Goal: Task Accomplishment & Management: Manage account settings

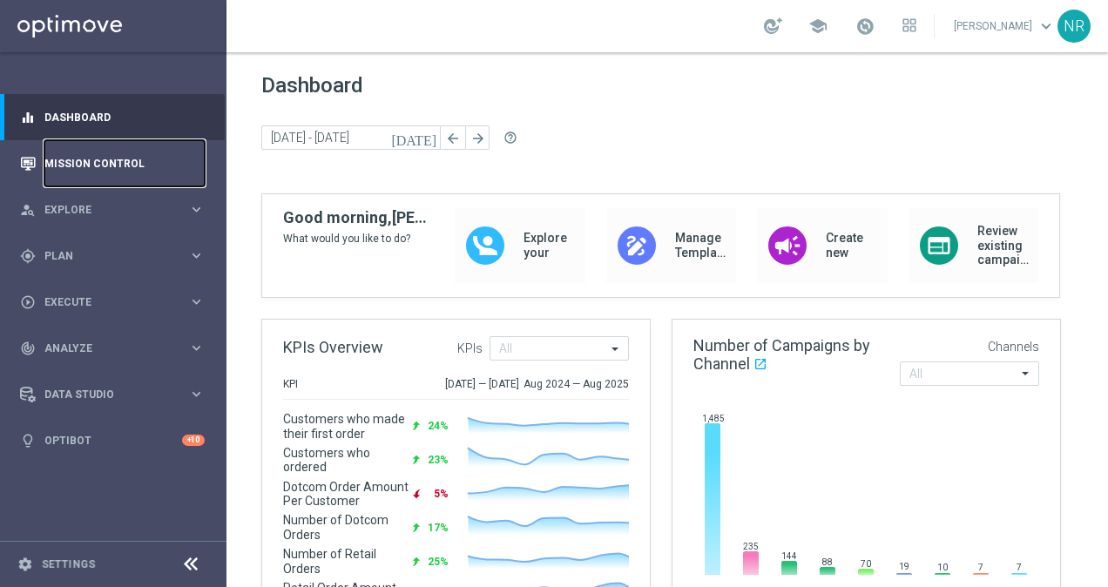
click at [73, 178] on link "Mission Control" at bounding box center [124, 163] width 160 height 46
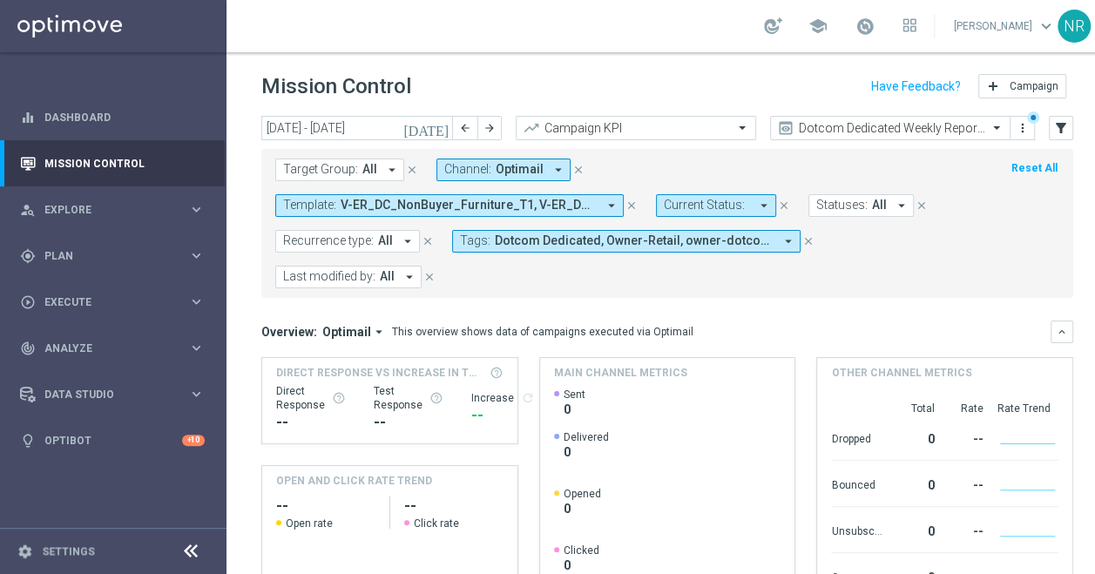
click at [639, 196] on button "close" at bounding box center [632, 205] width 16 height 19
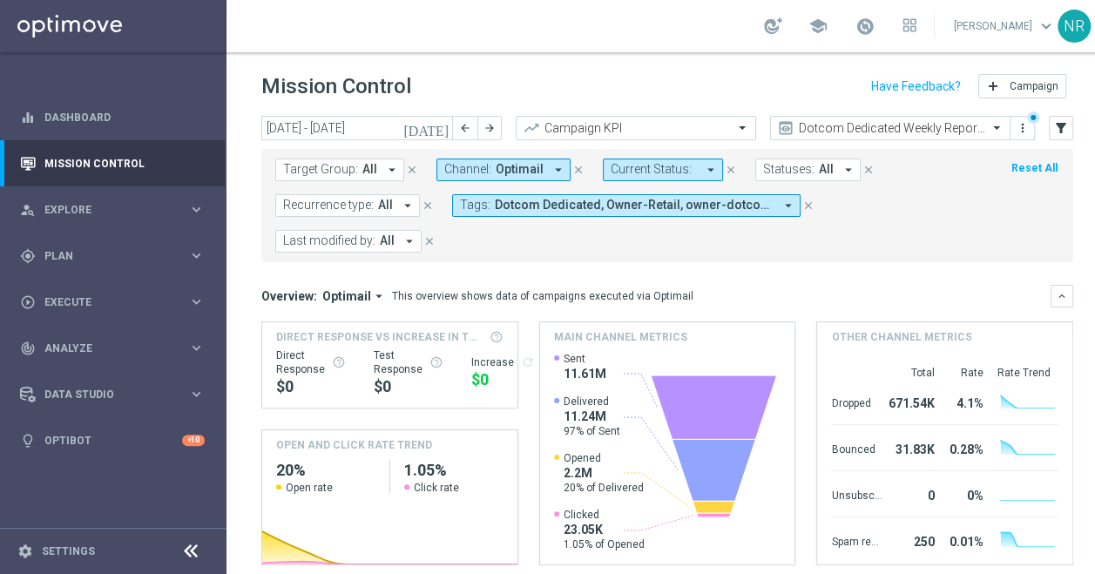
click at [364, 170] on span "All" at bounding box center [369, 169] width 15 height 15
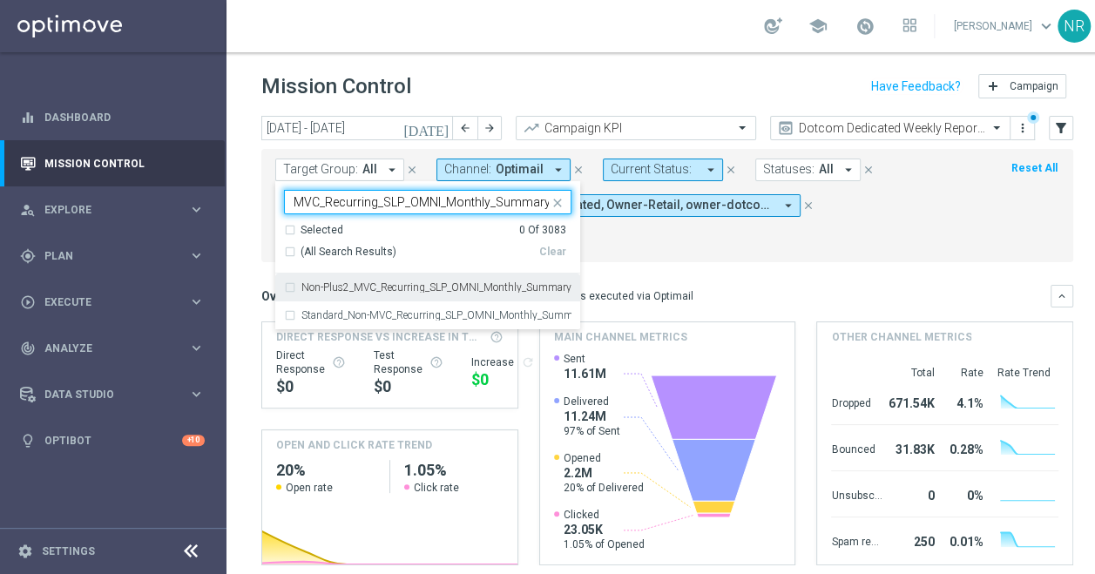
click at [401, 284] on label "Non-Plus2_MVC_Recurring_SLP_OMNI_Monthly_Summary" at bounding box center [436, 287] width 270 height 10
type input "MVC_Recurring_SLP_OMNI_Monthly_Summary"
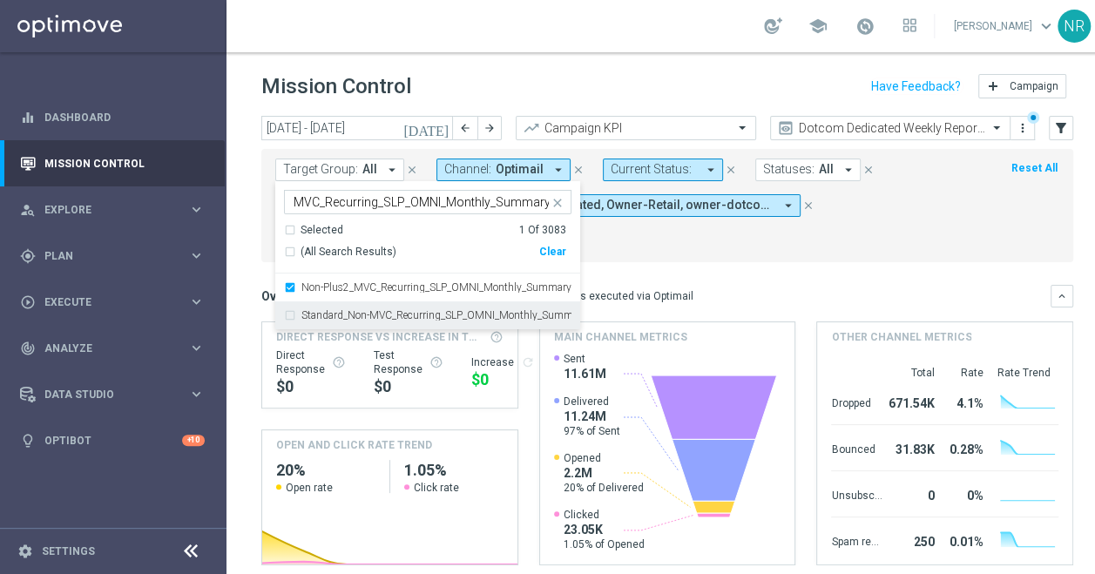
click at [384, 310] on label "Standard_Non-MVC_Recurring_SLP_OMNI_Monthly_Summary" at bounding box center [436, 315] width 270 height 10
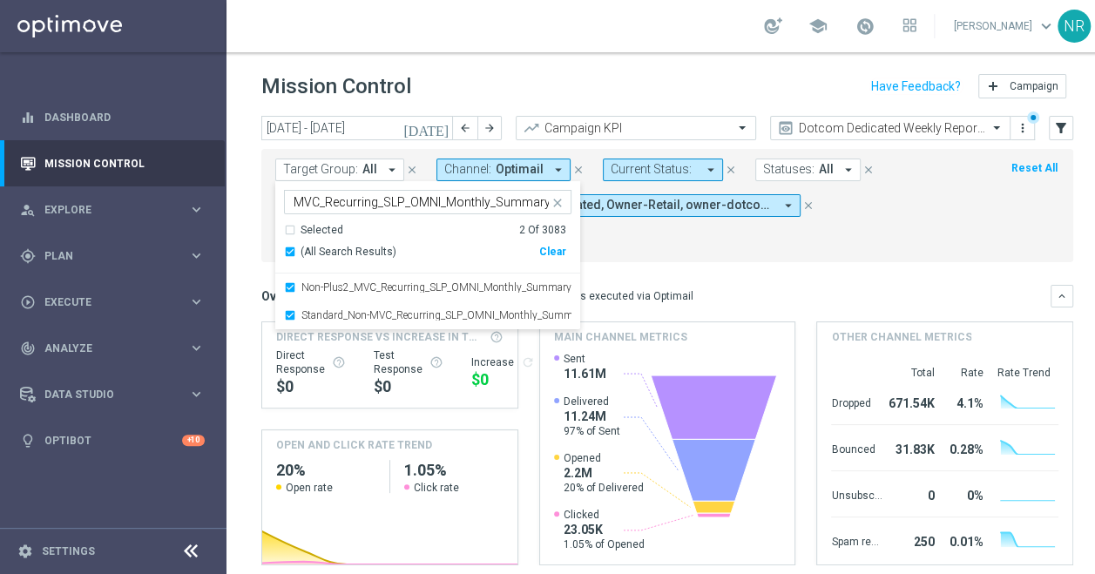
click at [824, 260] on div "Target Group: All arrow_drop_down Selected 2 of 3083 MVC_Recurring_SLP_OMNI_Mon…" at bounding box center [667, 205] width 812 height 113
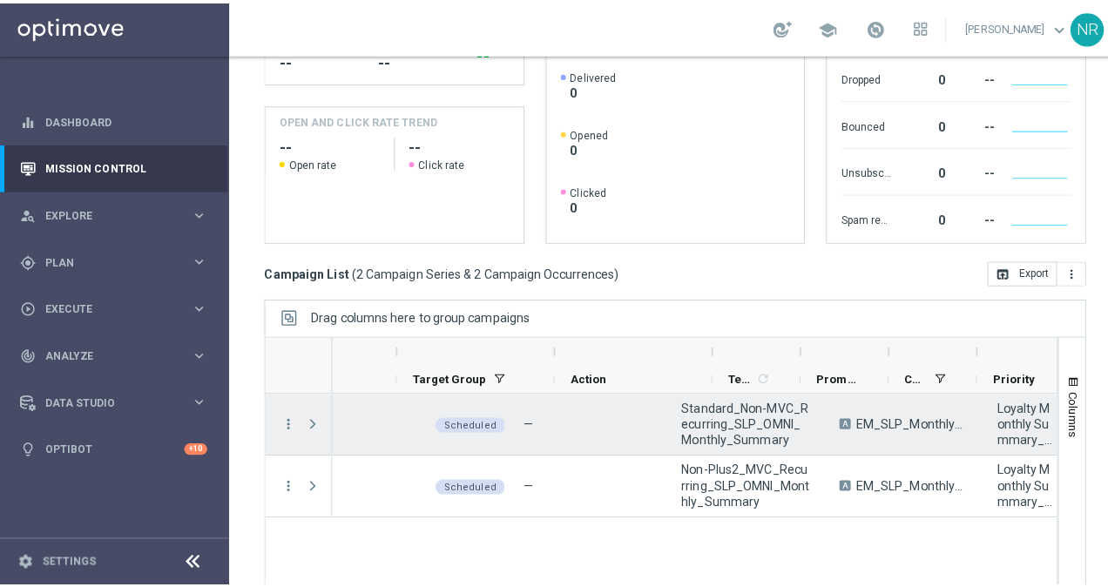
scroll to position [0, 267]
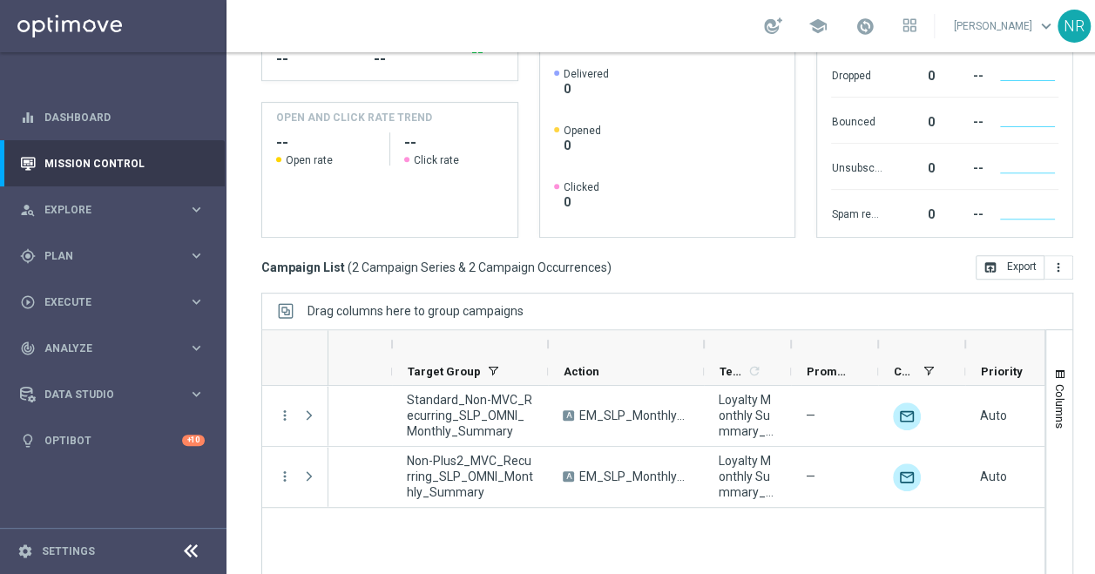
drag, startPoint x: 788, startPoint y: 336, endPoint x: 882, endPoint y: 344, distance: 93.5
click at [794, 344] on div at bounding box center [790, 344] width 7 height 28
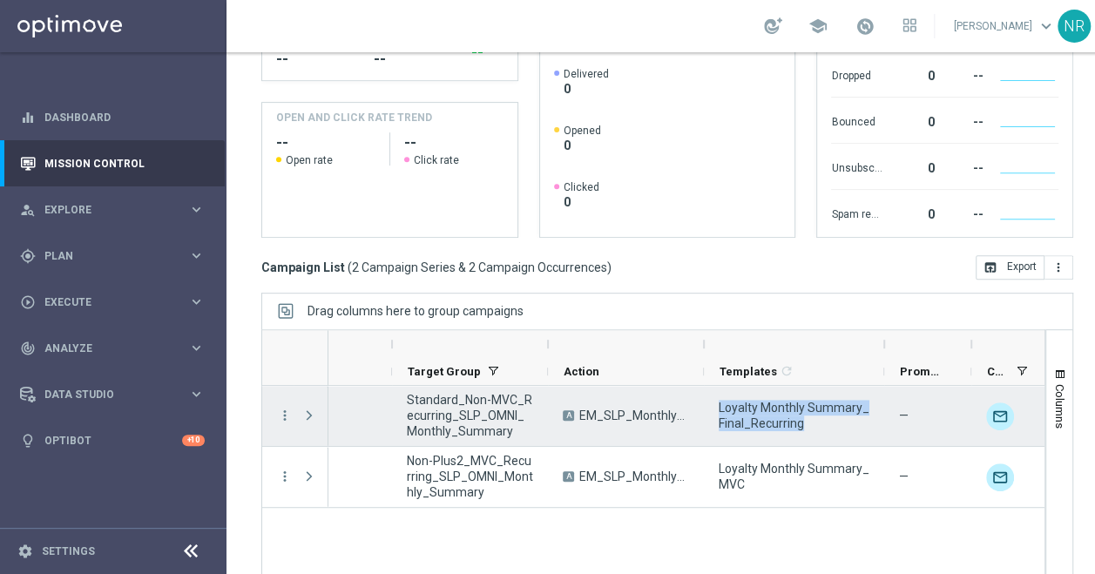
drag, startPoint x: 823, startPoint y: 423, endPoint x: 719, endPoint y: 409, distance: 105.5
click at [719, 409] on span "Loyalty Monthly Summary_Final_Recurring" at bounding box center [794, 415] width 151 height 31
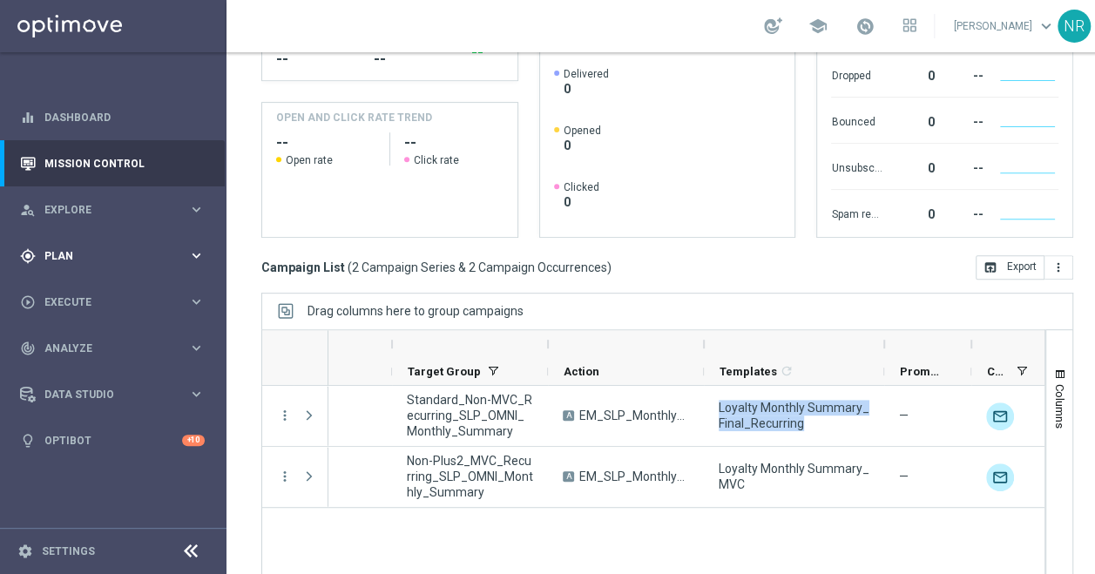
click at [117, 254] on span "Plan" at bounding box center [116, 256] width 144 height 10
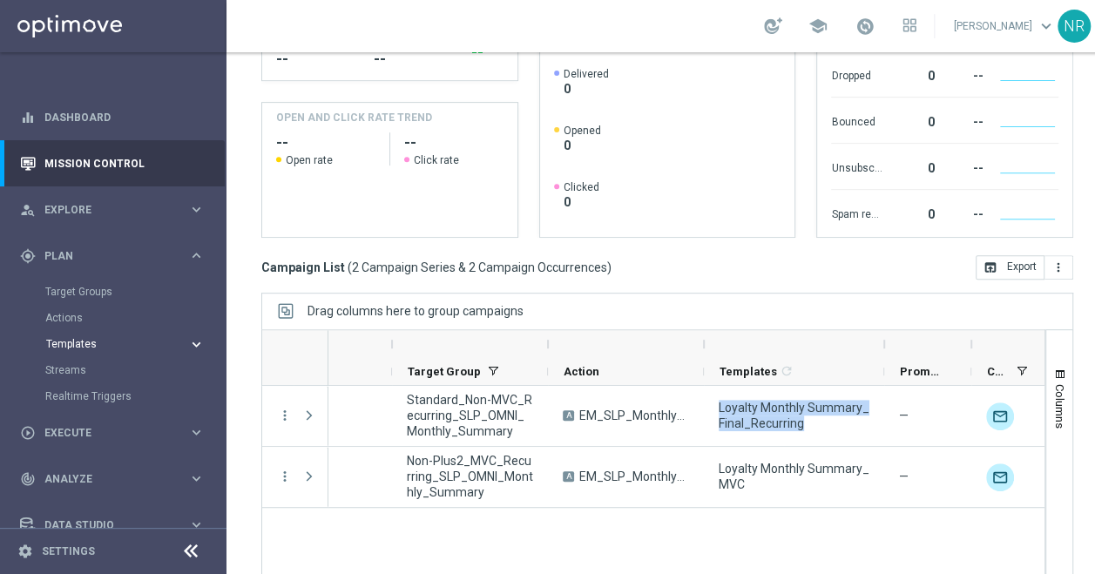
click at [82, 341] on span "Templates" at bounding box center [108, 344] width 125 height 10
click at [80, 371] on link "Optimail" at bounding box center [117, 370] width 127 height 14
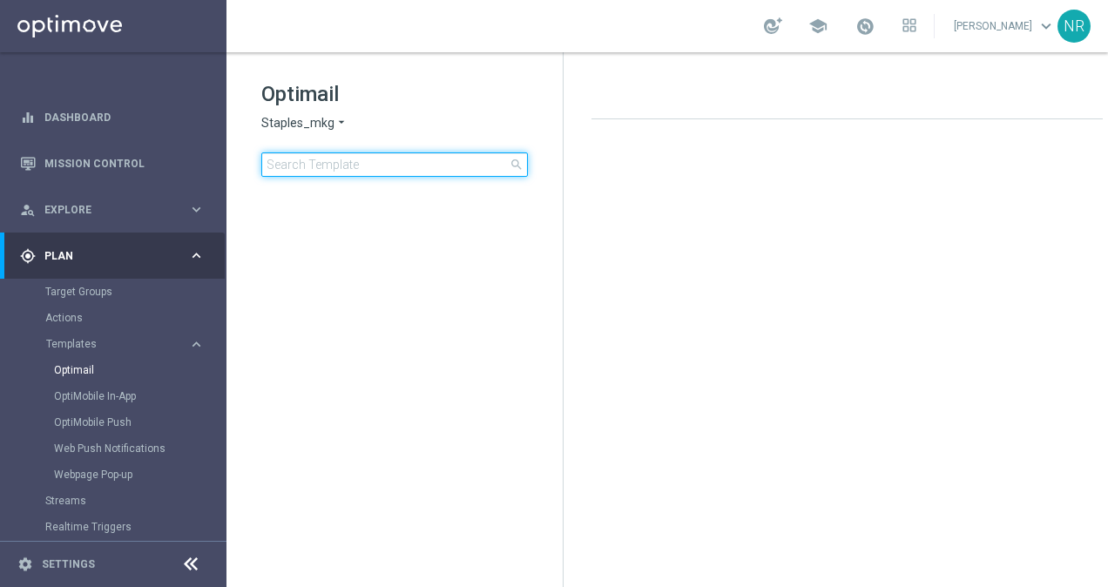
click at [409, 164] on input at bounding box center [394, 164] width 267 height 24
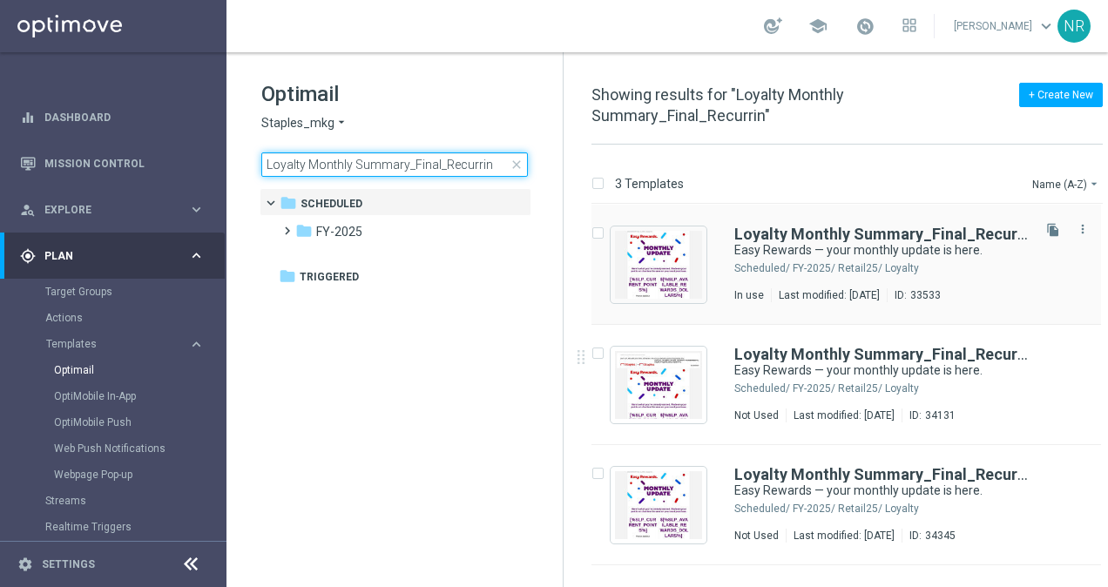
type input "Loyalty Monthly Summary_Final_Recurrin"
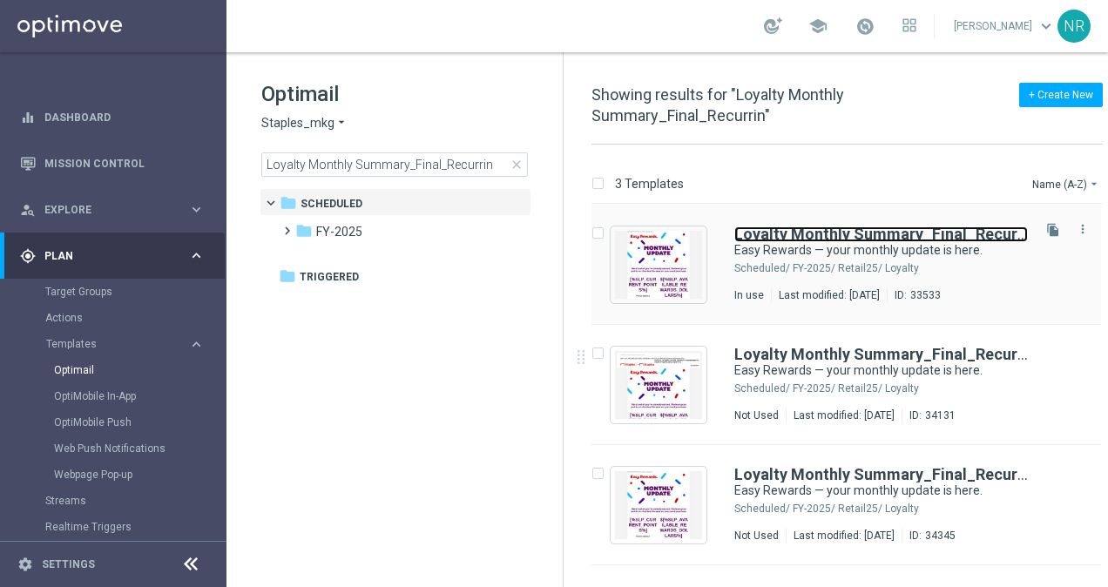
click at [854, 230] on b "Loyalty Monthly Summary_Final_Recurrin" at bounding box center [885, 234] width 302 height 18
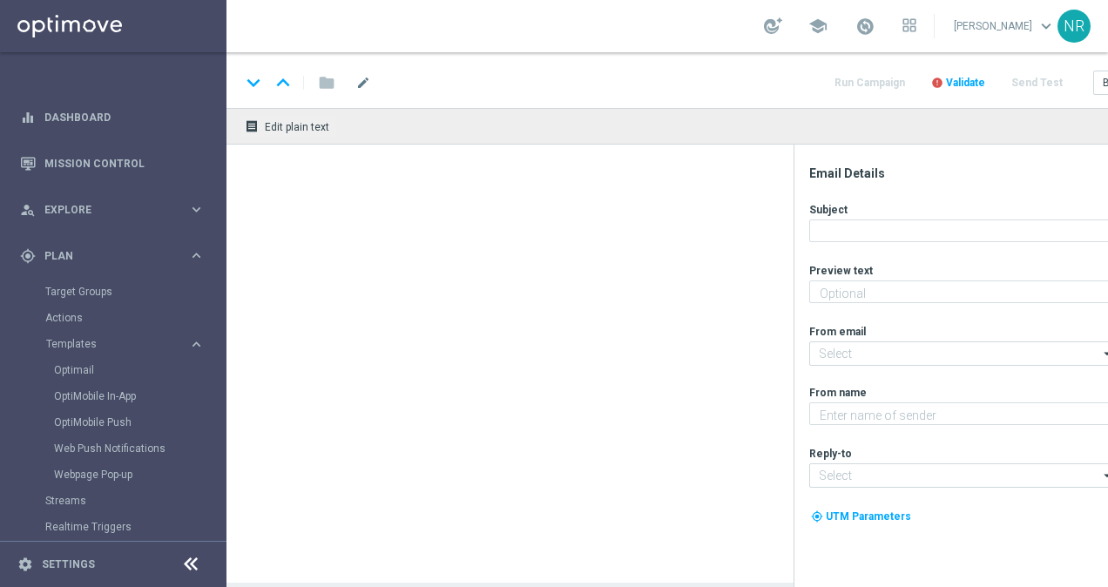
type textarea "Redeem your points to save on your next purchase!"
type input "[EMAIL_ADDRESS][DOMAIN_NAME]"
type textarea "Staples"
type input "[EMAIL_ADDRESS][DOMAIN_NAME]"
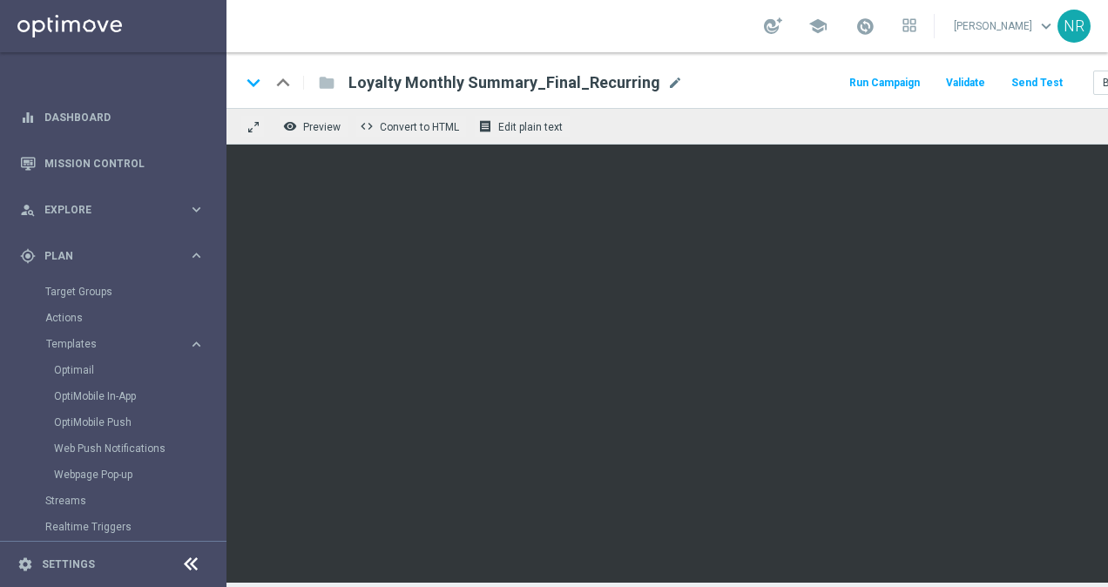
scroll to position [12, 0]
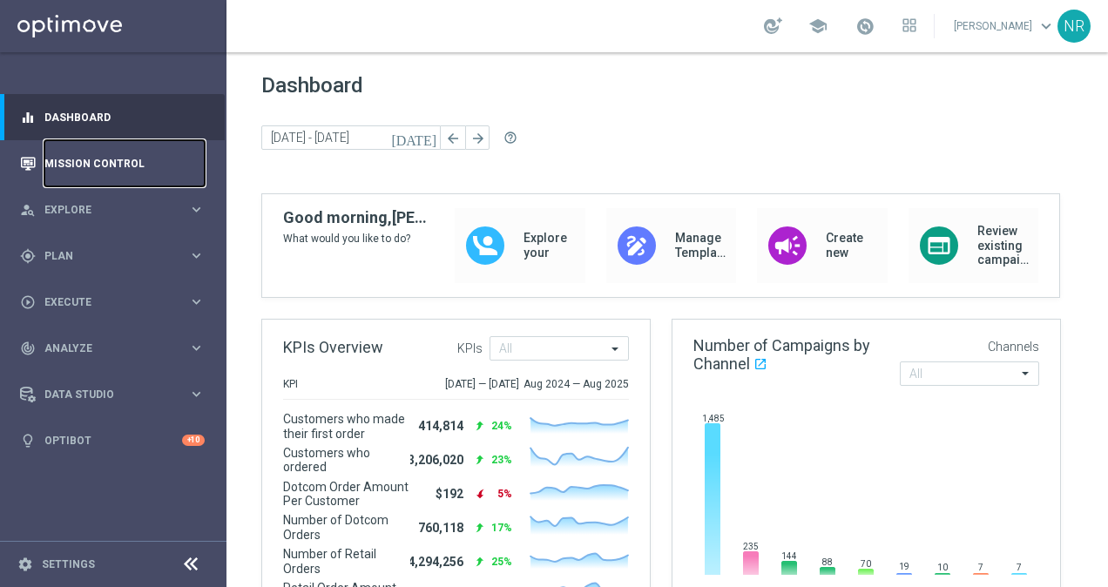
click at [96, 158] on link "Mission Control" at bounding box center [124, 163] width 160 height 46
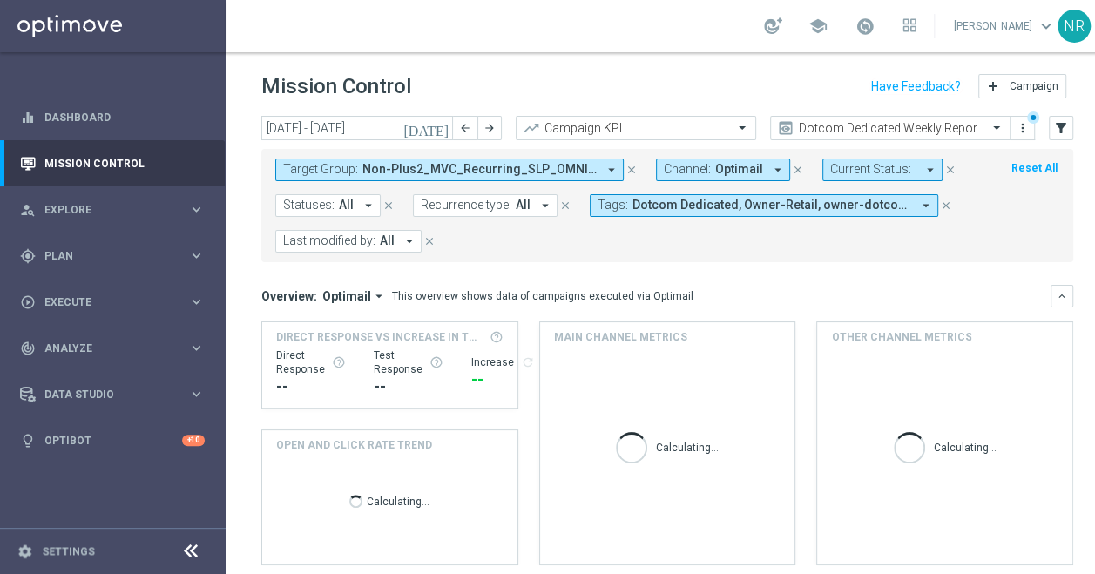
click at [598, 171] on button "Target Group: Non-Plus2_MVC_Recurring_SLP_OMNI_Monthly_Summary, Standard_Non-MV…" at bounding box center [449, 170] width 348 height 23
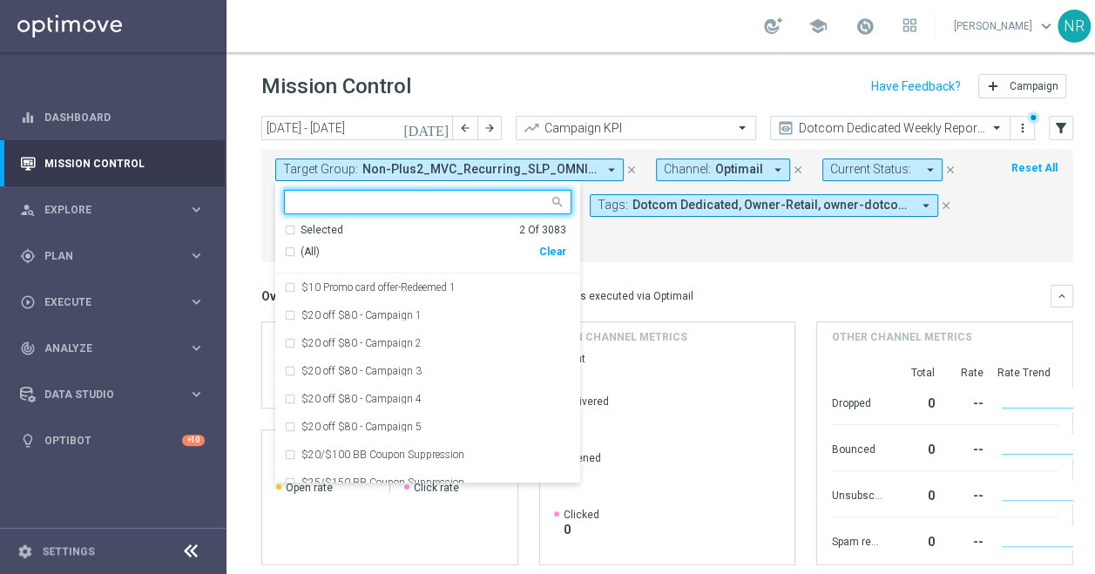
click at [0, 0] on div "Clear" at bounding box center [0, 0] width 0 height 0
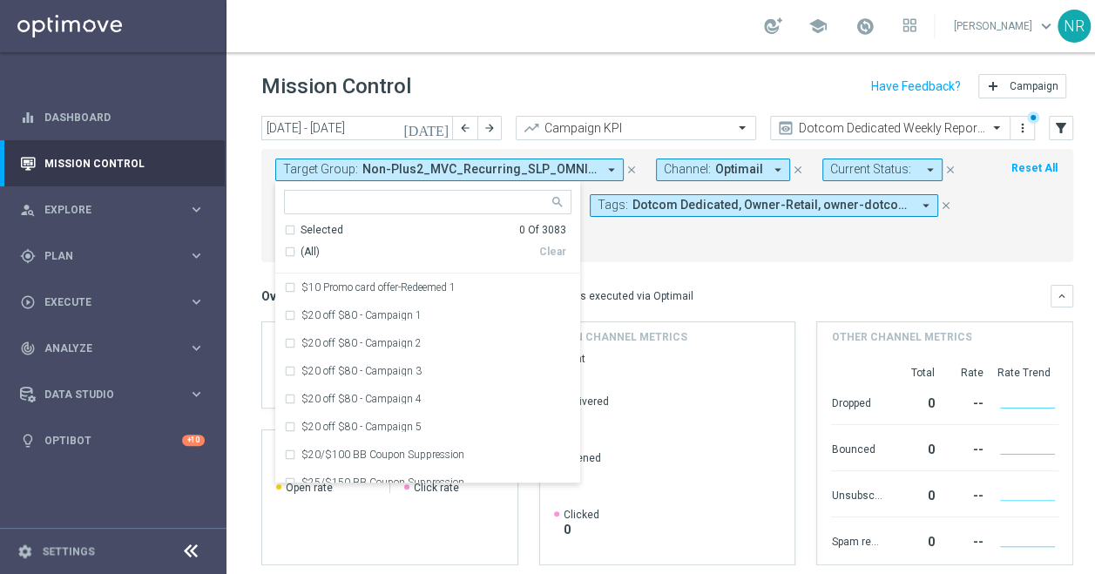
click at [435, 204] on input "text" at bounding box center [421, 202] width 255 height 15
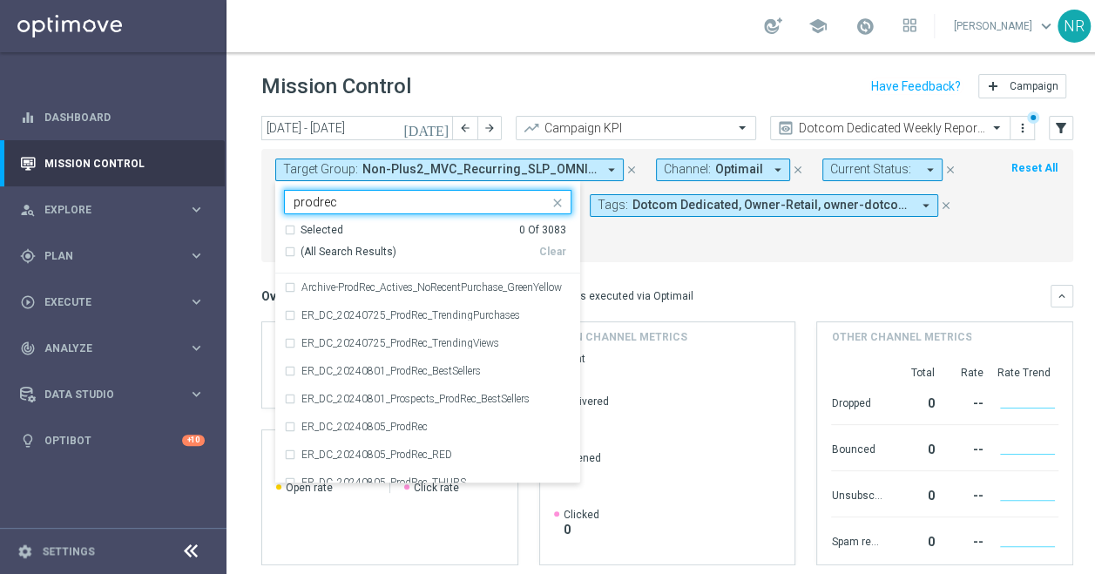
click at [342, 251] on span "(All Search Results)" at bounding box center [349, 252] width 96 height 15
type input "prodrec"
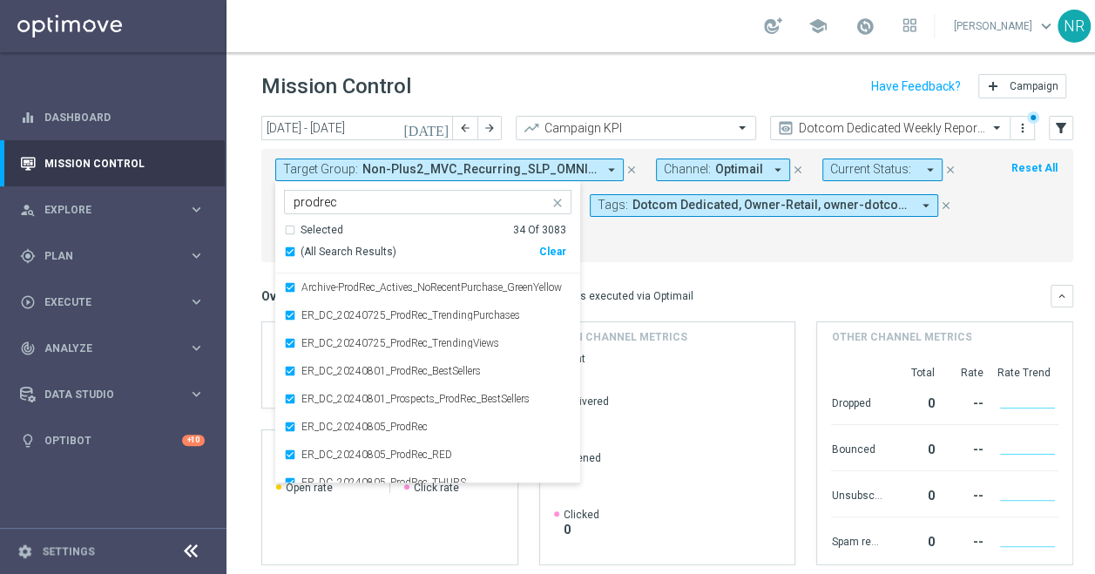
click at [676, 260] on div "Target Group: Non-Plus2_MVC_Recurring_SLP_OMNI_Monthly_Summary, Standard_Non-MV…" at bounding box center [667, 205] width 812 height 113
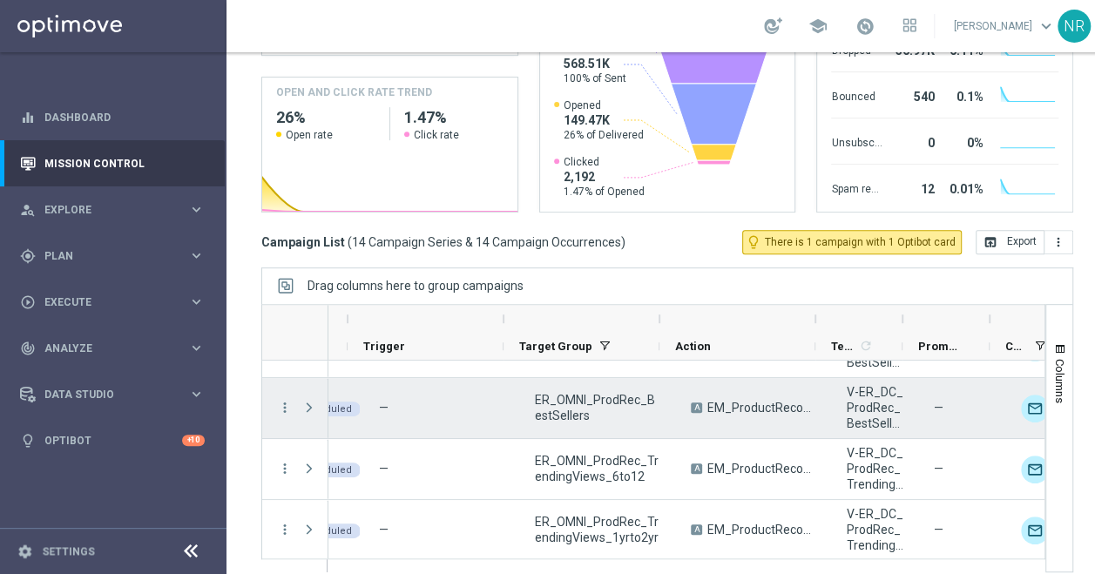
scroll to position [0, 155]
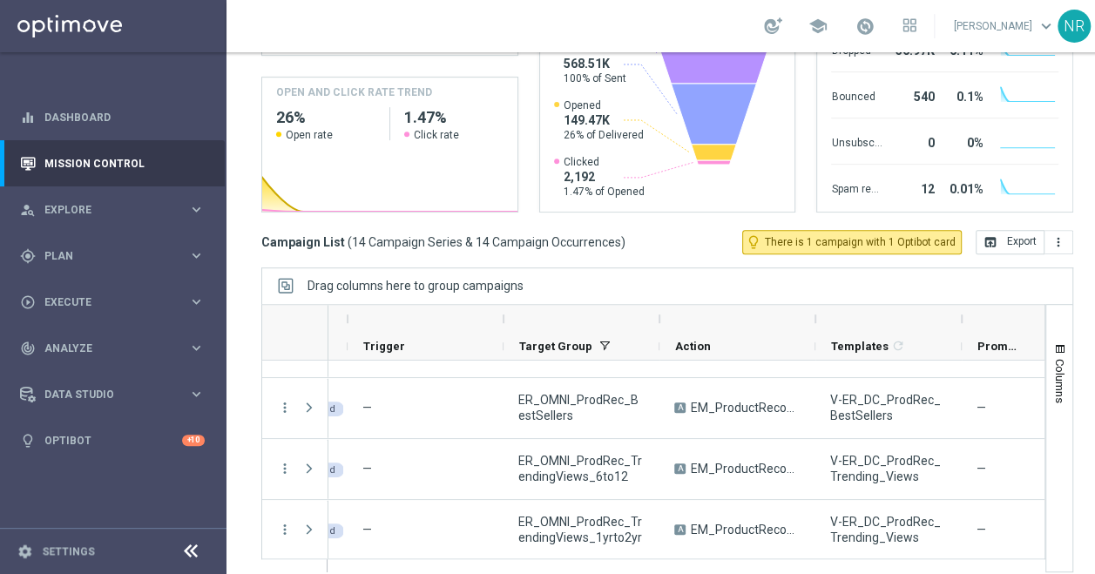
drag, startPoint x: 900, startPoint y: 303, endPoint x: 960, endPoint y: 298, distance: 60.3
click at [960, 305] on div at bounding box center [961, 319] width 7 height 28
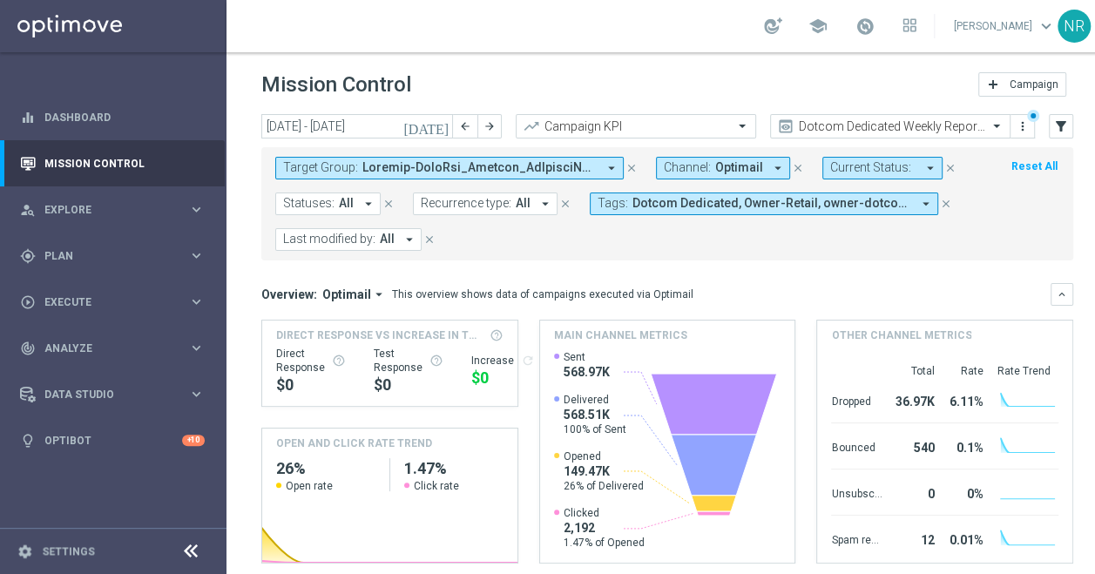
scroll to position [0, 0]
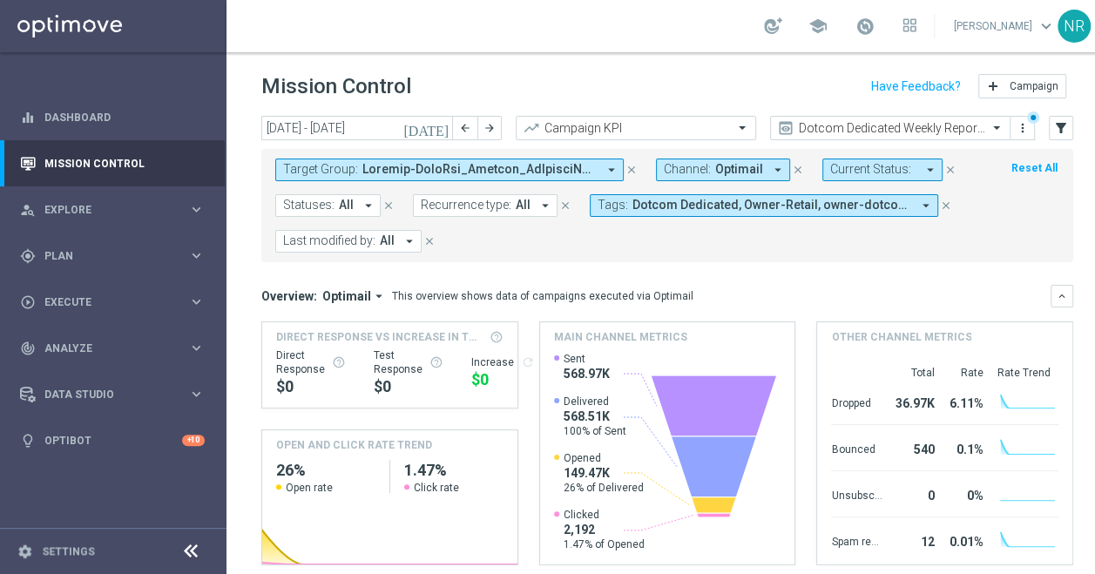
click at [736, 52] on header "Mission Control add Campaign" at bounding box center [667, 84] width 882 height 64
click at [578, 9] on div "school Nick Russo keyboard_arrow_down NR" at bounding box center [667, 26] width 882 height 52
click at [586, 52] on header "Mission Control add Campaign" at bounding box center [667, 84] width 882 height 64
click at [524, 16] on div "school Nick Russo keyboard_arrow_down NR" at bounding box center [667, 26] width 882 height 52
click at [608, 162] on icon "arrow_drop_down" at bounding box center [612, 170] width 16 height 16
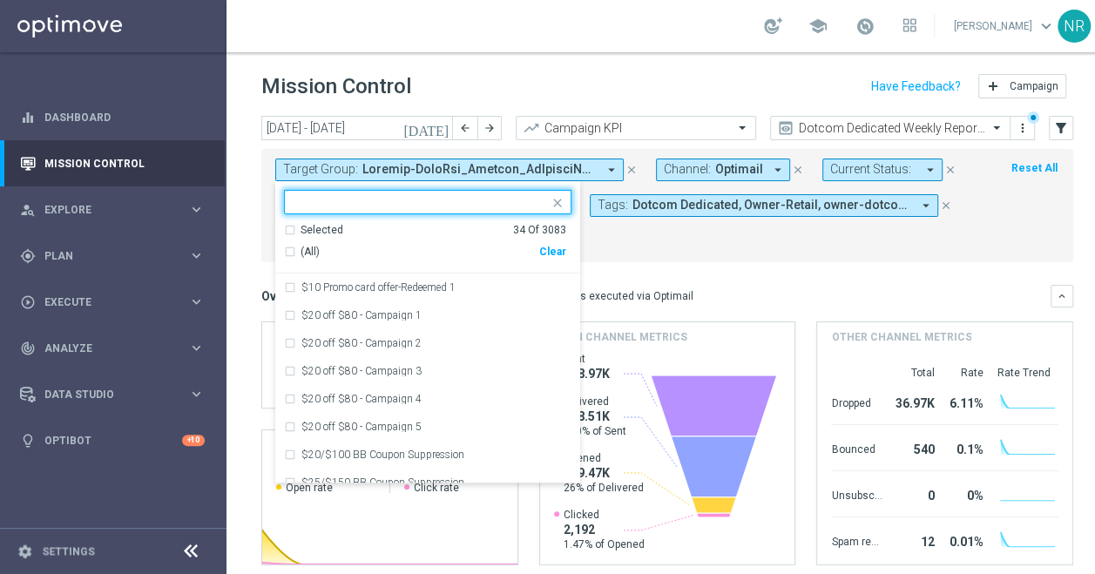
click at [0, 0] on div "Clear" at bounding box center [0, 0] width 0 height 0
click at [437, 195] on input "text" at bounding box center [421, 202] width 255 height 15
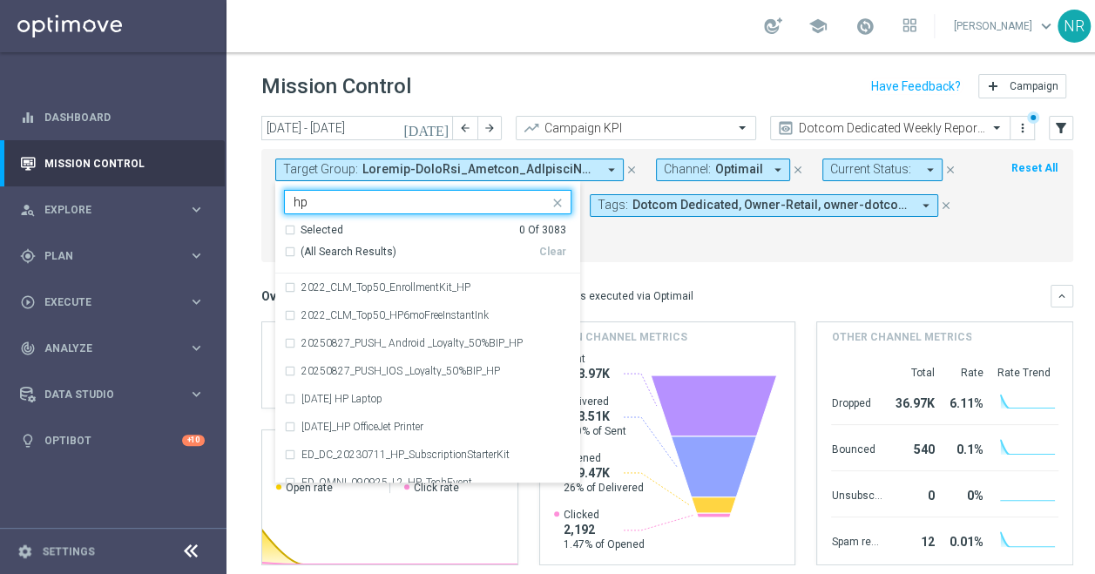
type input "h"
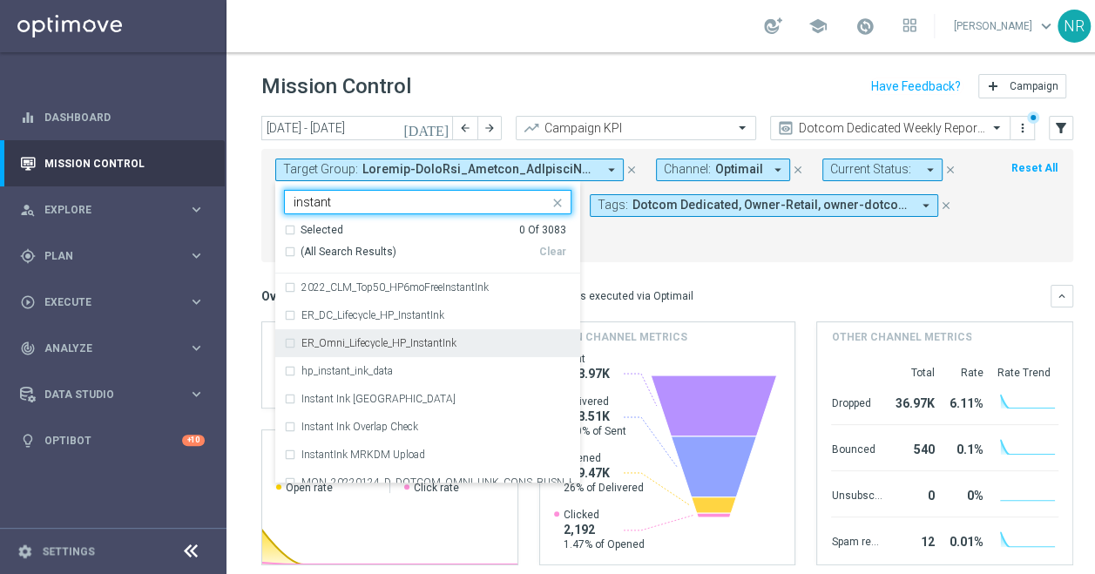
click at [401, 341] on div "ER_Omni_Lifecycle_HP_InstantInk" at bounding box center [427, 343] width 287 height 28
type input "instant"
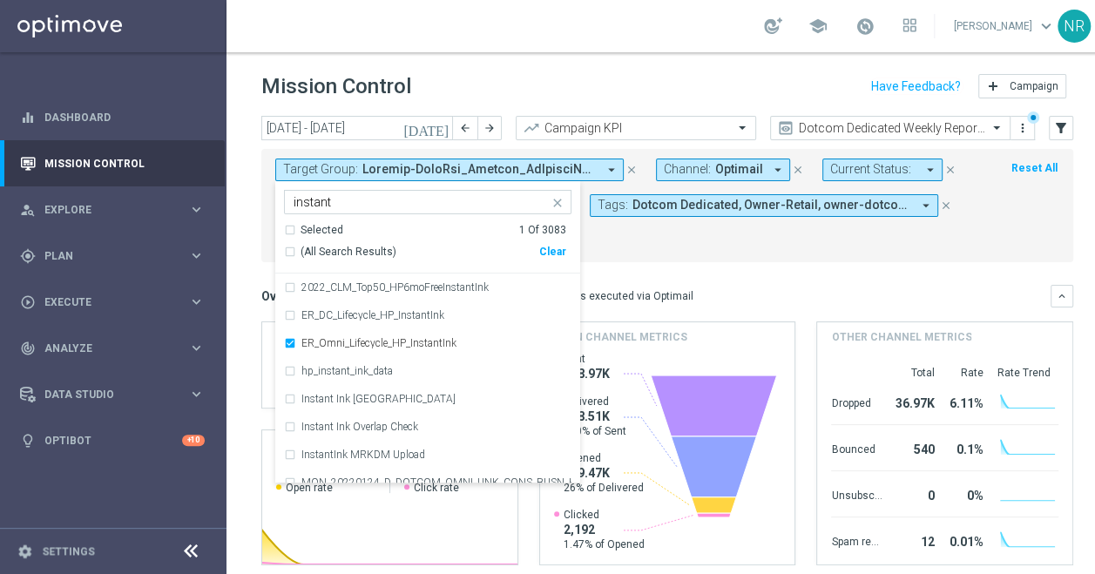
click at [760, 288] on div "Overview: Optimail arrow_drop_down This overview shows data of campaigns execut…" at bounding box center [655, 296] width 789 height 16
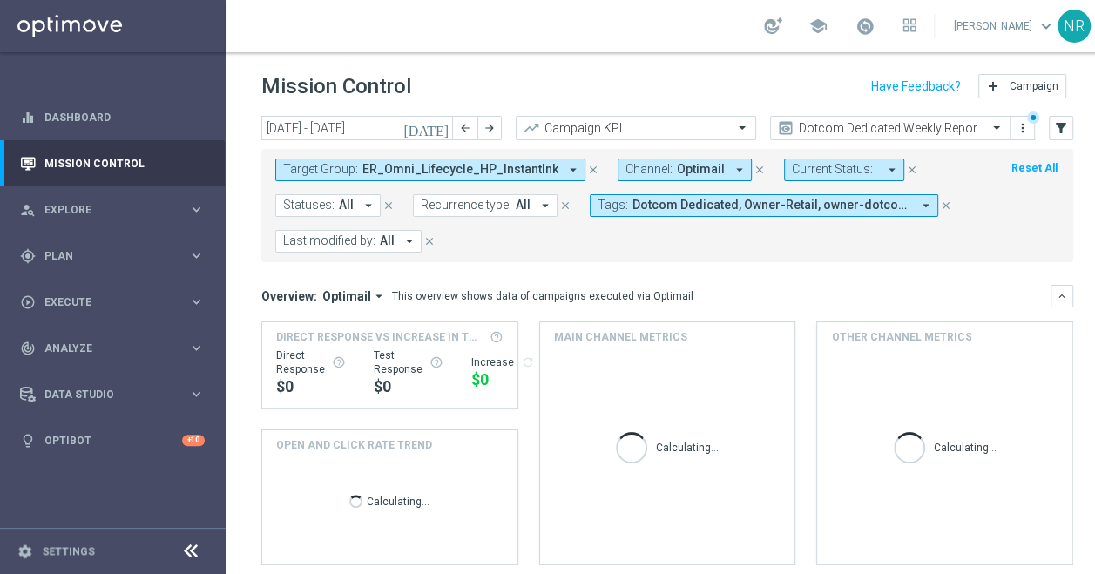
click at [441, 120] on icon "[DATE]" at bounding box center [426, 128] width 47 height 16
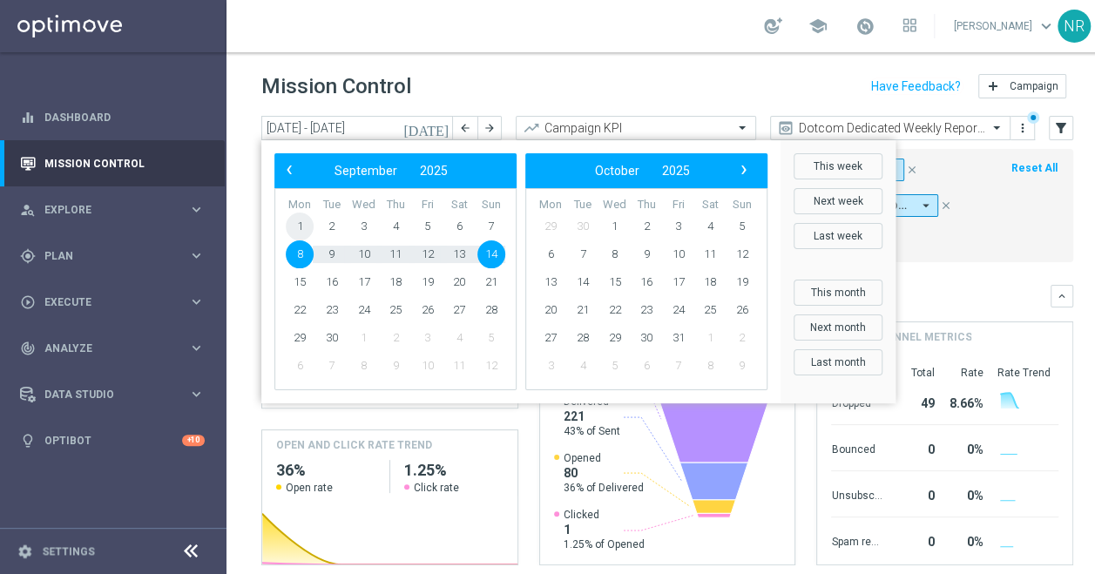
click at [308, 213] on span "1" at bounding box center [300, 227] width 28 height 28
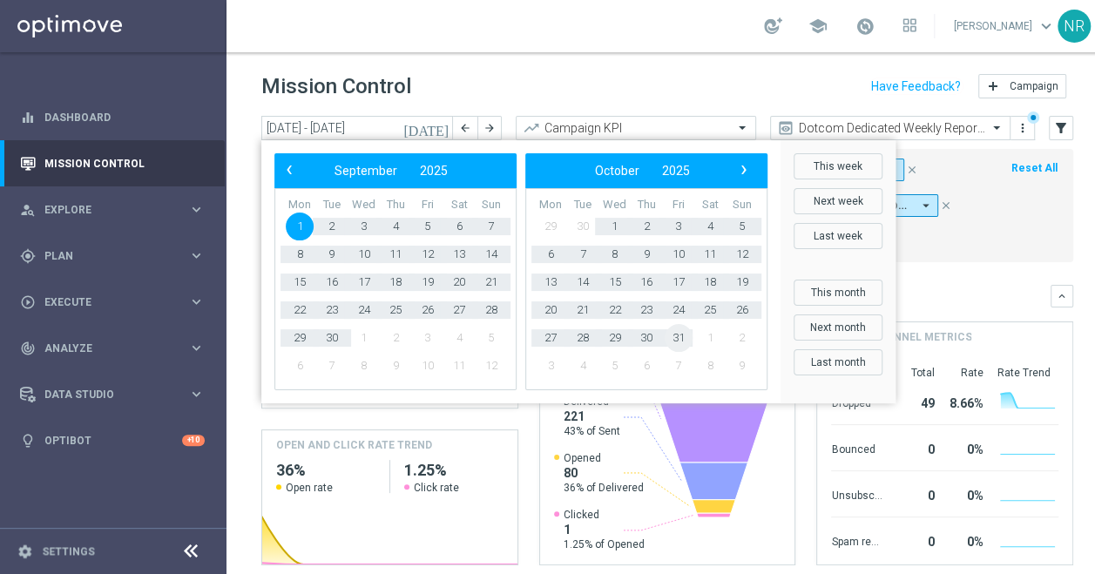
click at [686, 329] on span "31" at bounding box center [679, 338] width 28 height 28
type input "01 Sep 2025 - 31 Oct 2025"
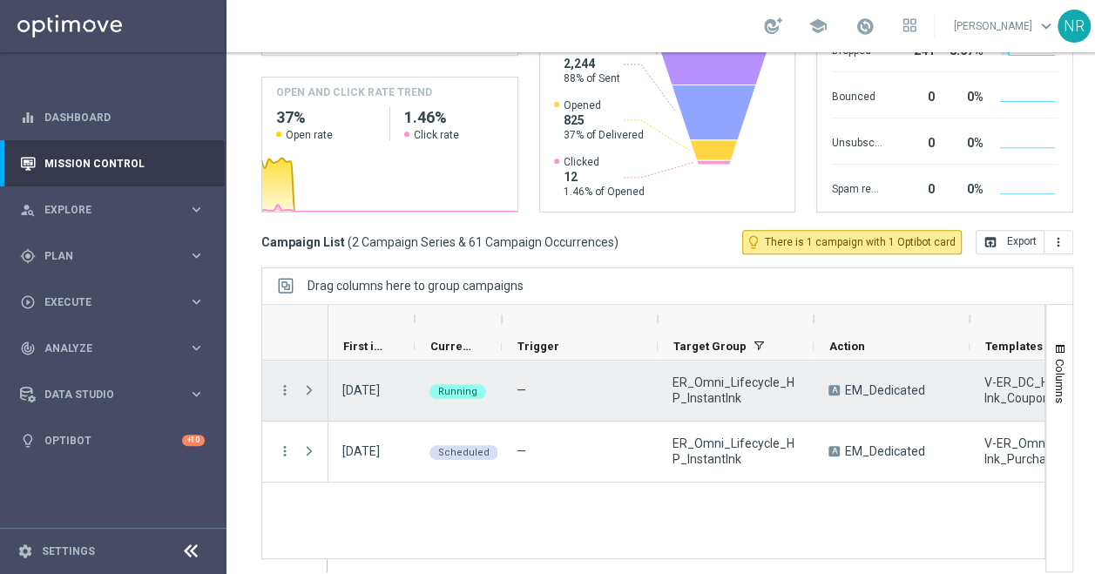
scroll to position [0, 1]
click at [310, 383] on span "Press SPACE to select this row." at bounding box center [309, 390] width 16 height 14
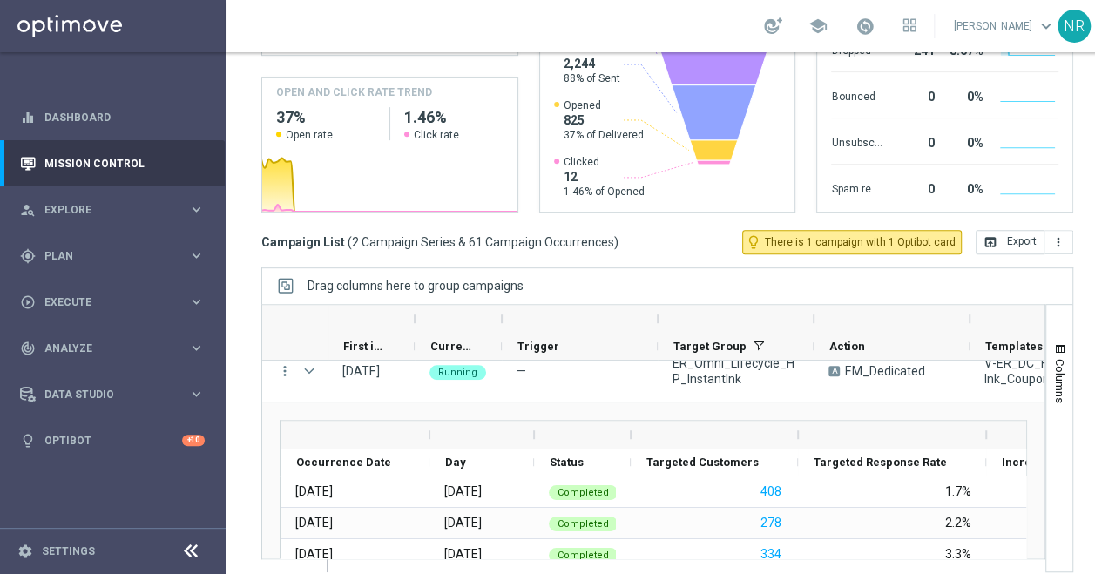
scroll to position [0, 0]
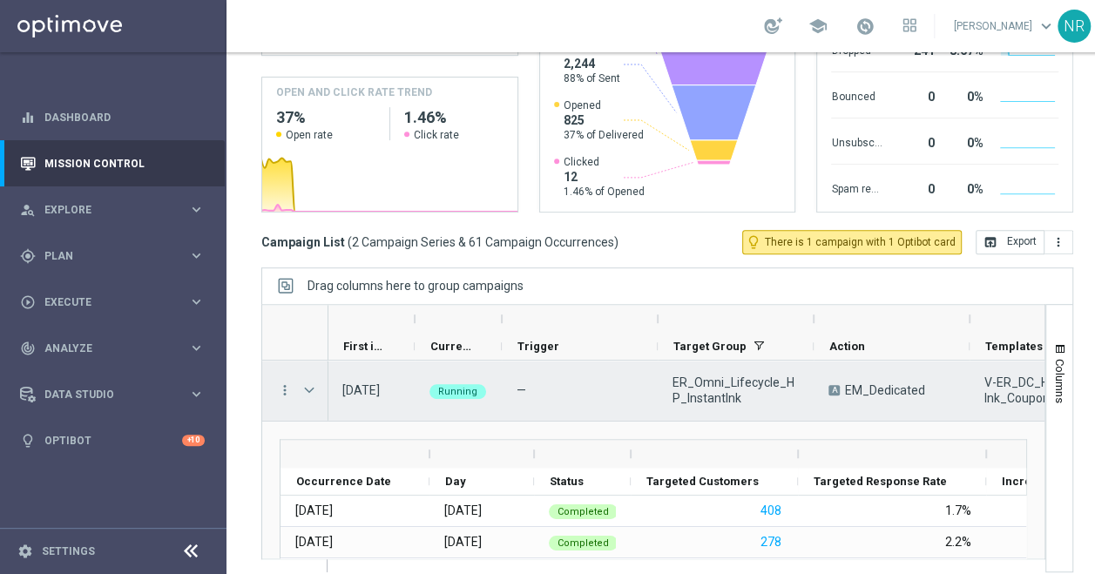
click at [307, 383] on span "Press SPACE to select this row." at bounding box center [309, 390] width 16 height 14
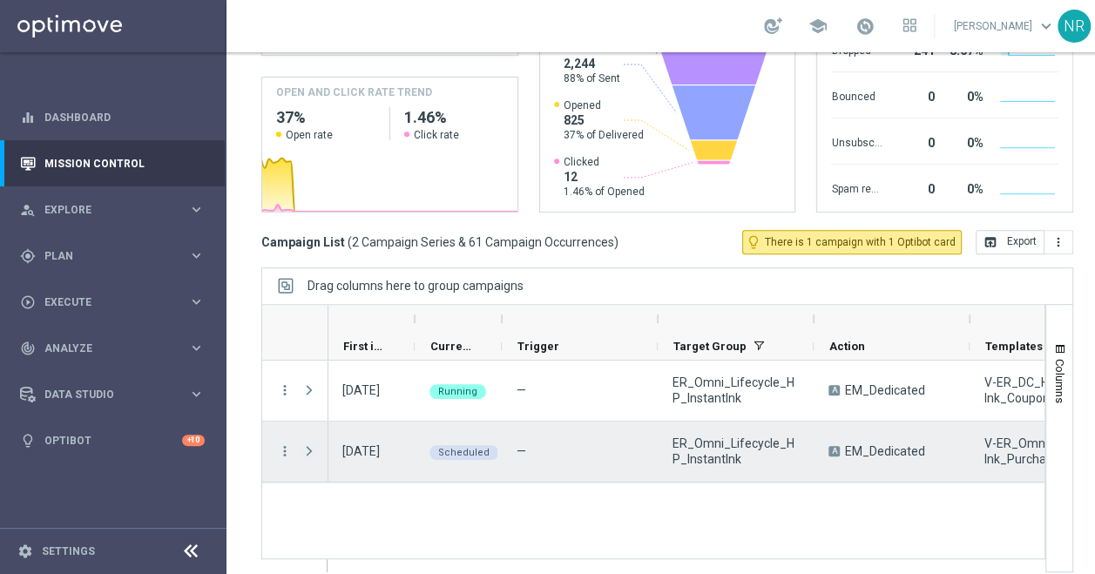
click at [307, 444] on span "Press SPACE to select this row." at bounding box center [309, 451] width 16 height 14
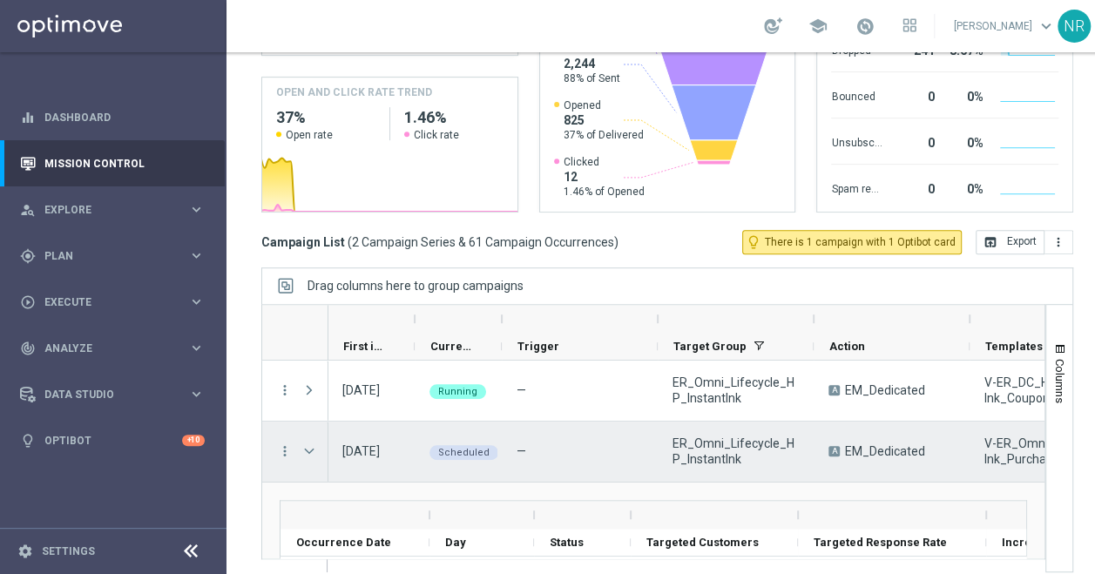
click at [305, 444] on span "Press SPACE to select this row." at bounding box center [309, 451] width 16 height 14
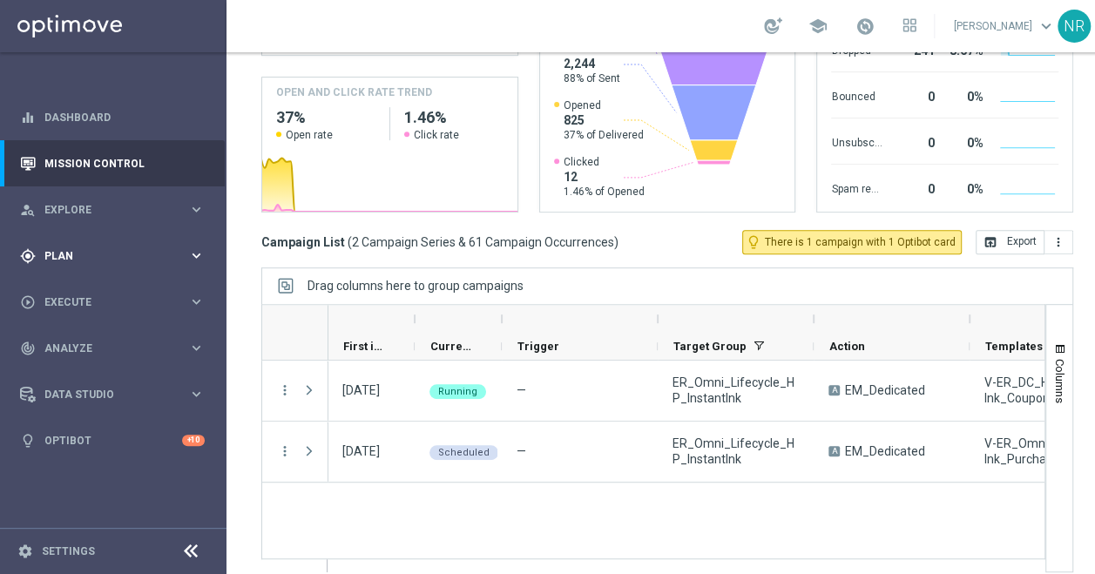
click at [74, 248] on div "gps_fixed Plan" at bounding box center [104, 256] width 168 height 16
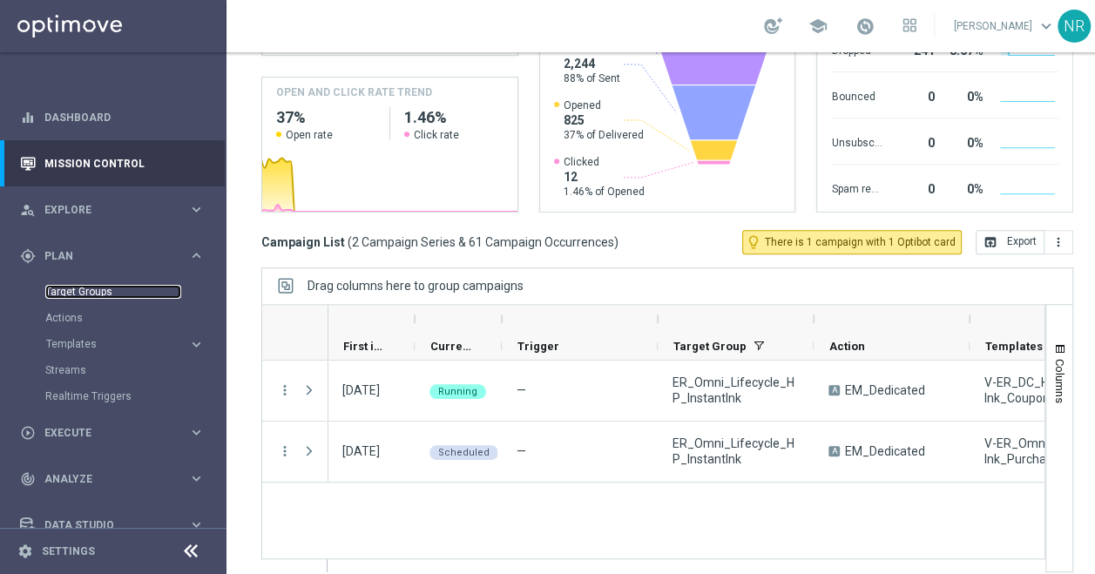
click at [97, 285] on link "Target Groups" at bounding box center [113, 292] width 136 height 14
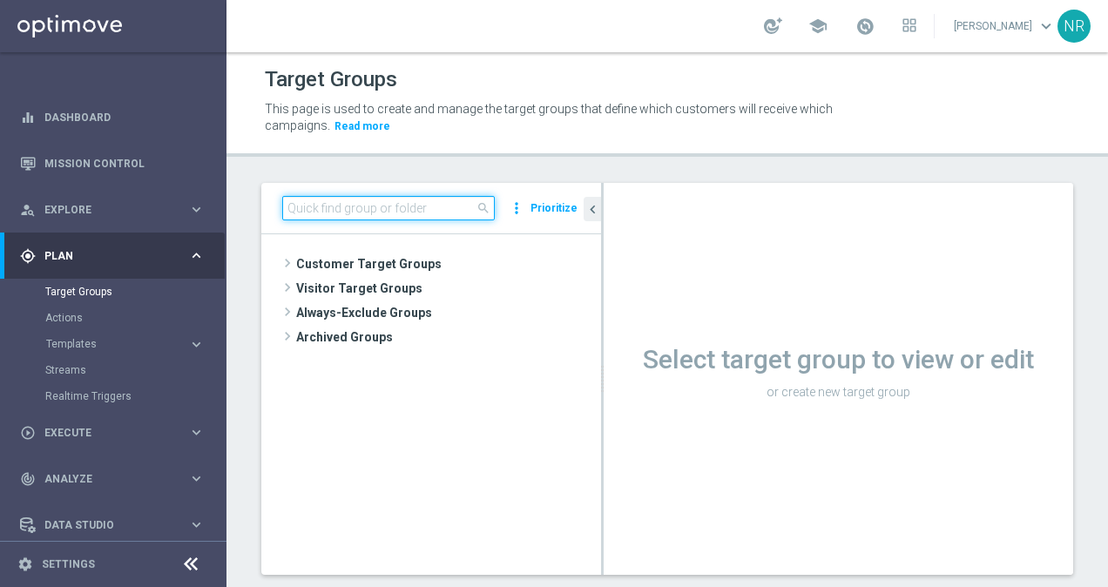
click at [327, 209] on input at bounding box center [388, 208] width 213 height 24
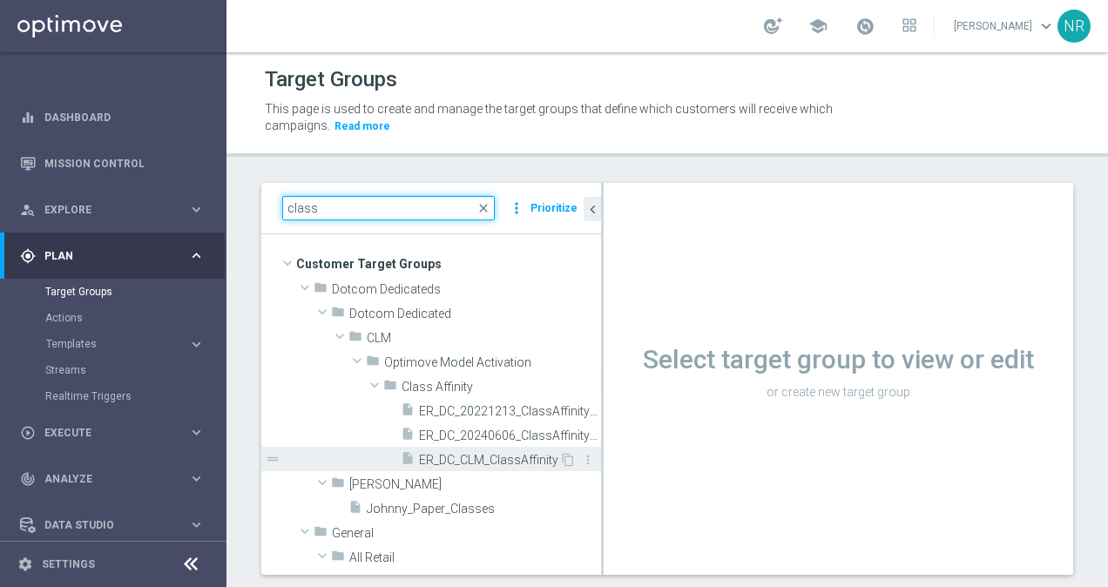
type input "class"
click at [516, 458] on span "ER_DC_CLM_ClassAffinity" at bounding box center [489, 460] width 140 height 15
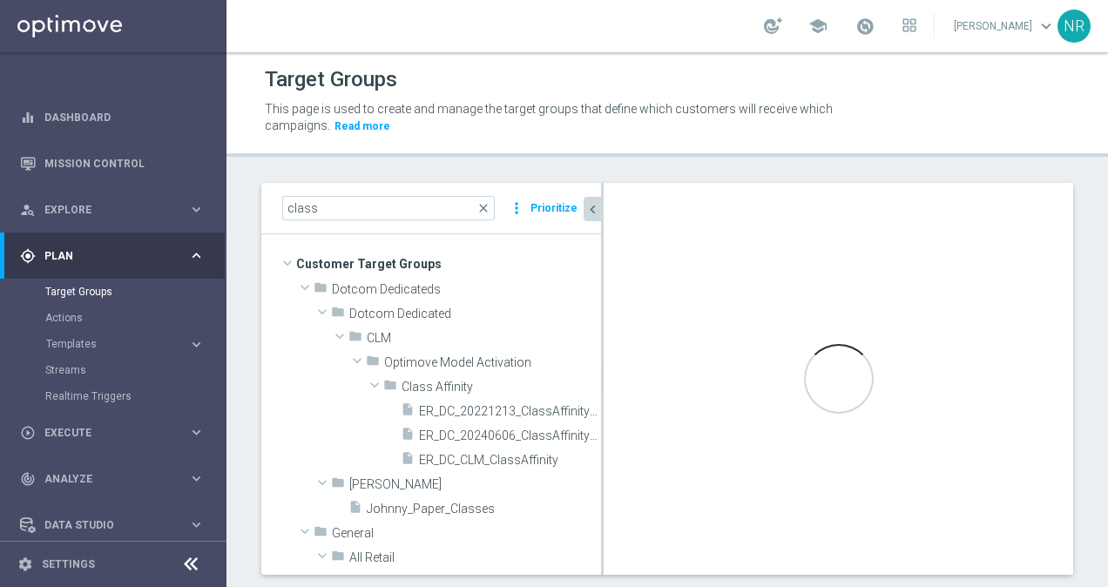
click at [591, 202] on icon "chevron_left" at bounding box center [592, 209] width 17 height 17
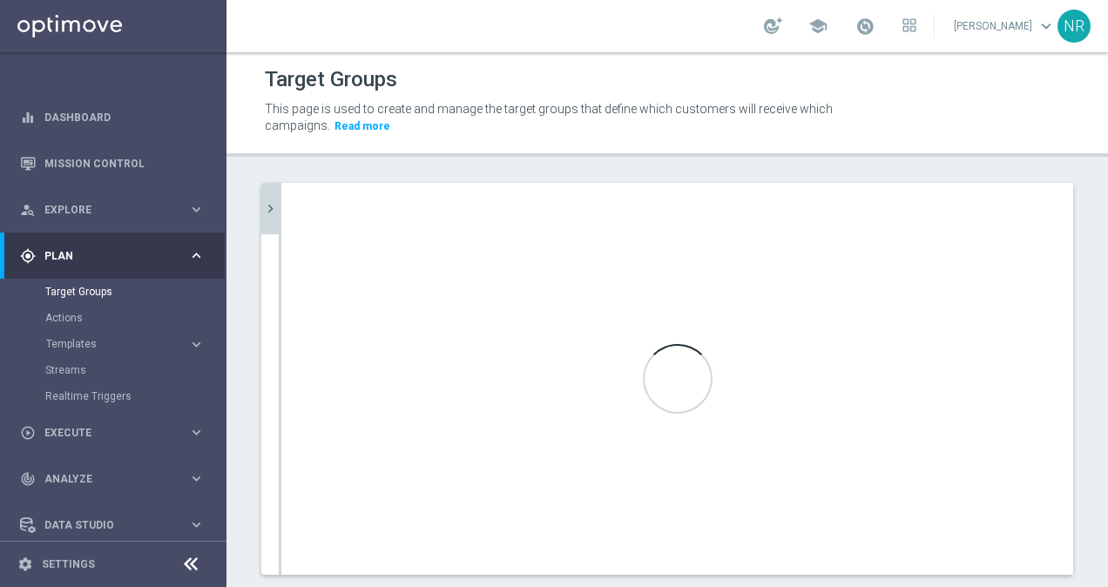
click at [261, 187] on button "chevron_right" at bounding box center [269, 208] width 17 height 51
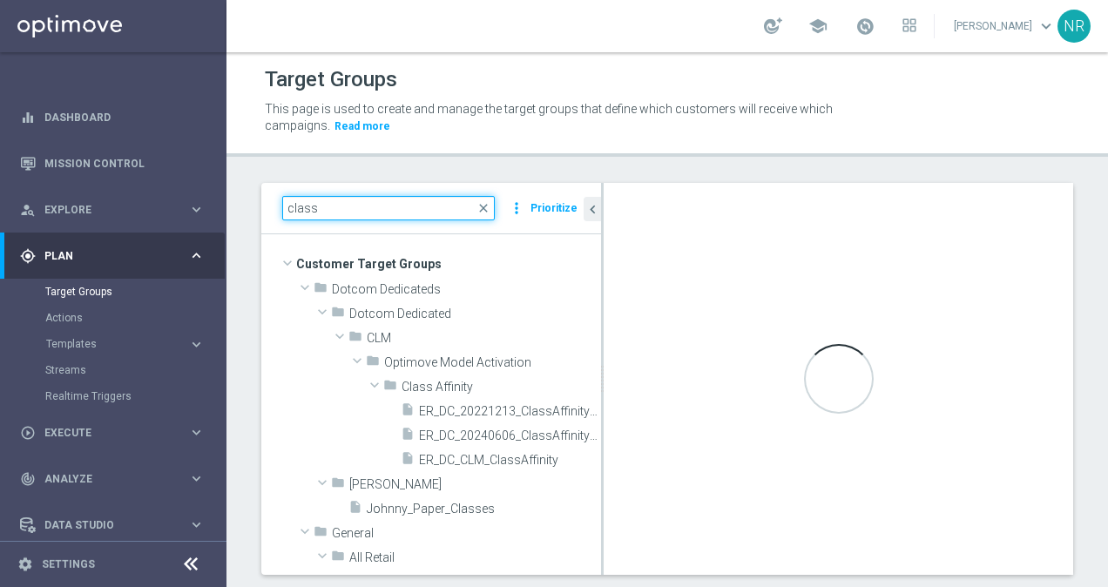
click at [383, 211] on input "class" at bounding box center [388, 208] width 213 height 24
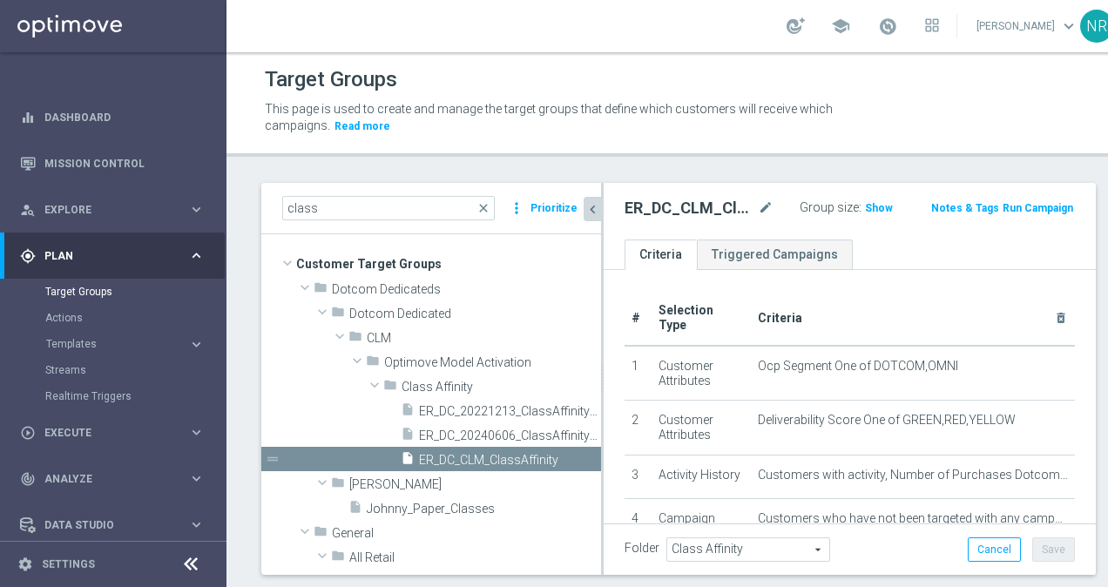
click at [598, 206] on icon "chevron_left" at bounding box center [592, 209] width 17 height 17
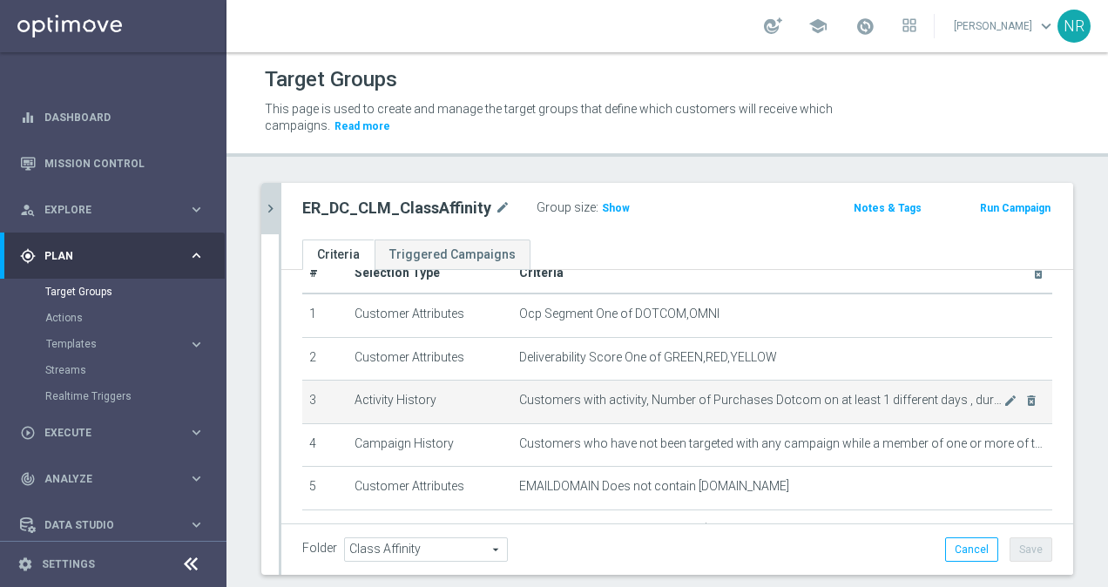
scroll to position [38, 0]
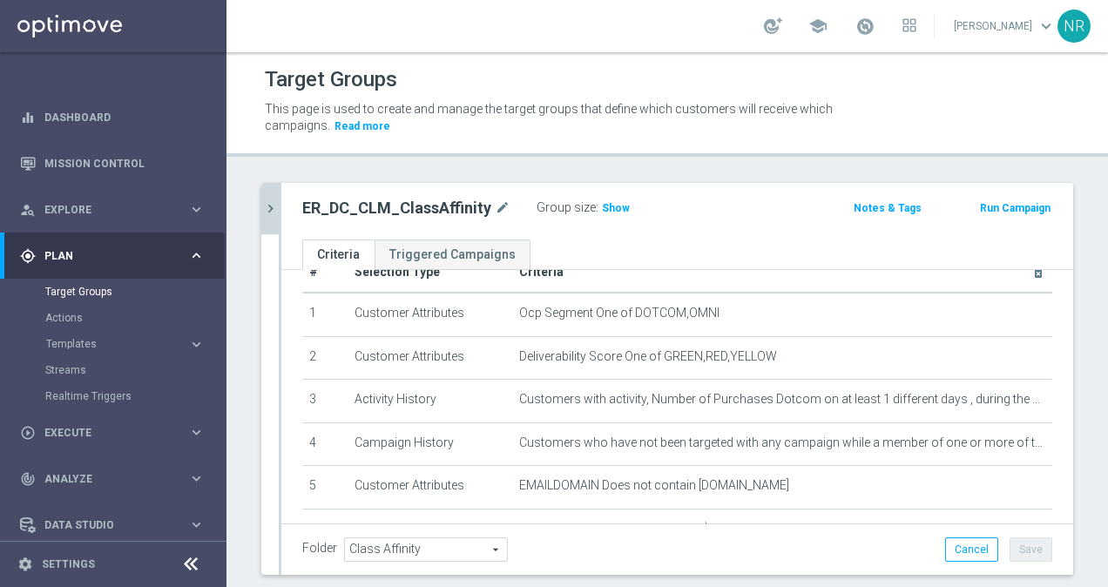
click at [768, 219] on div "ER_DC_CLM_ClassAffinity mode_edit Group size : Show" at bounding box center [547, 208] width 517 height 24
click at [707, 233] on div "ER_DC_CLM_ClassAffinity mode_edit Group size : Show Notes & Tags Run Campaign" at bounding box center [677, 211] width 792 height 57
click at [275, 208] on icon "chevron_right" at bounding box center [270, 208] width 17 height 17
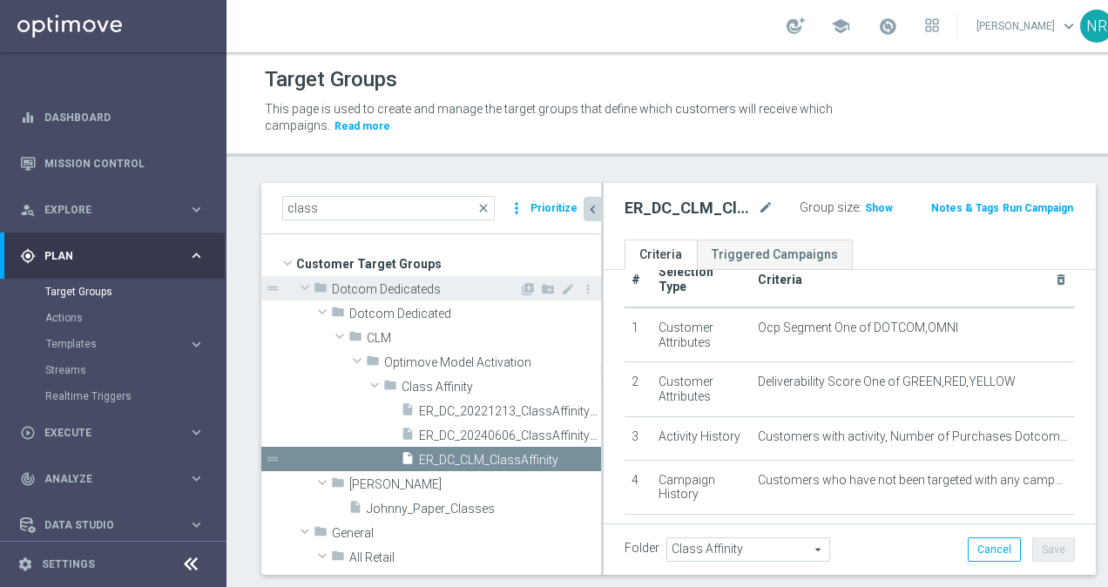
scroll to position [45, 0]
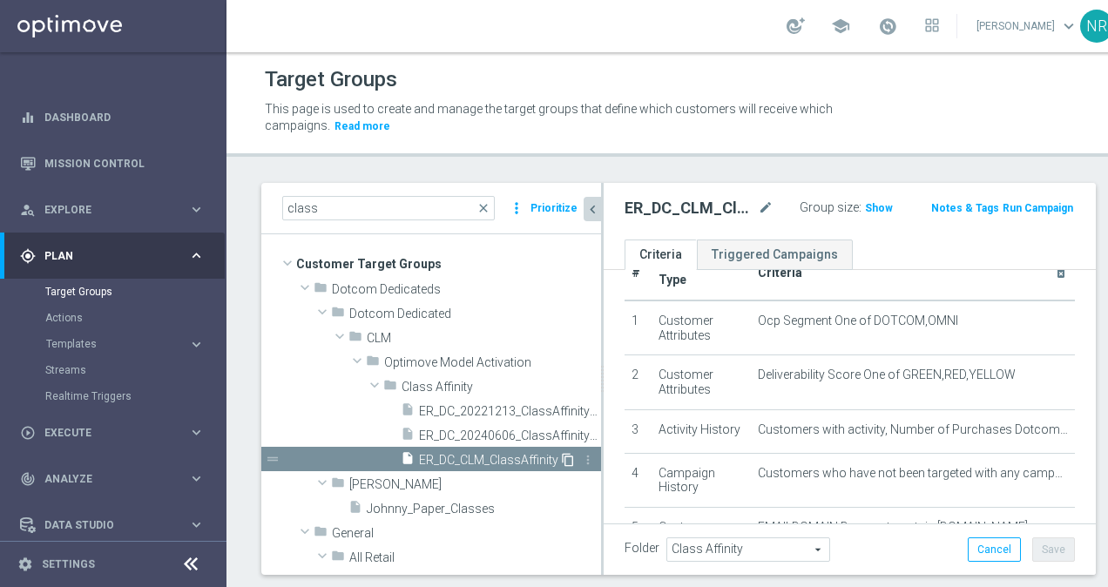
click at [561, 462] on icon "content_copy" at bounding box center [568, 460] width 14 height 14
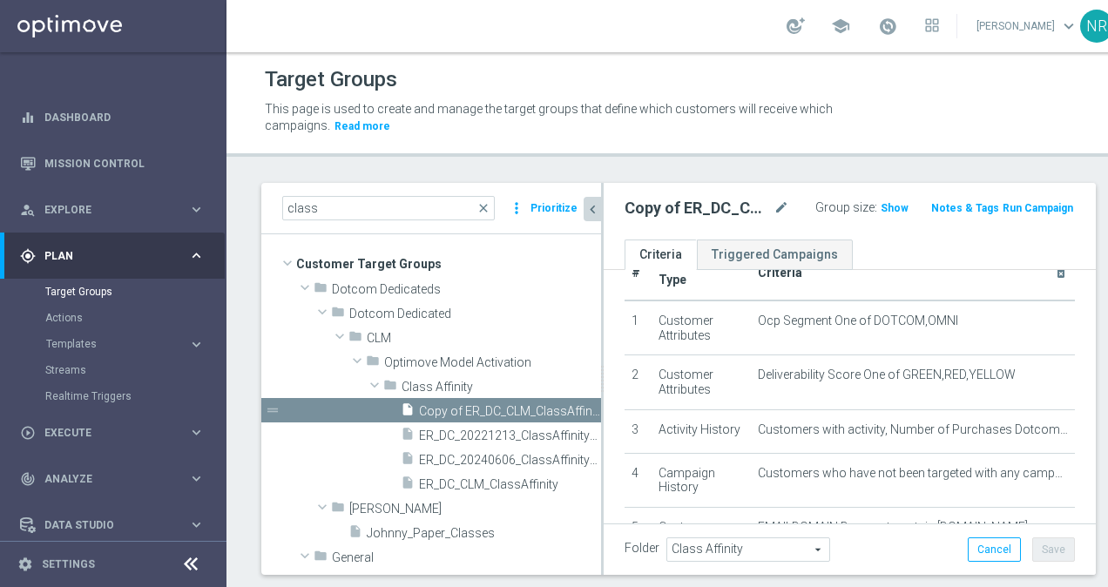
click at [594, 210] on icon "chevron_left" at bounding box center [592, 209] width 17 height 17
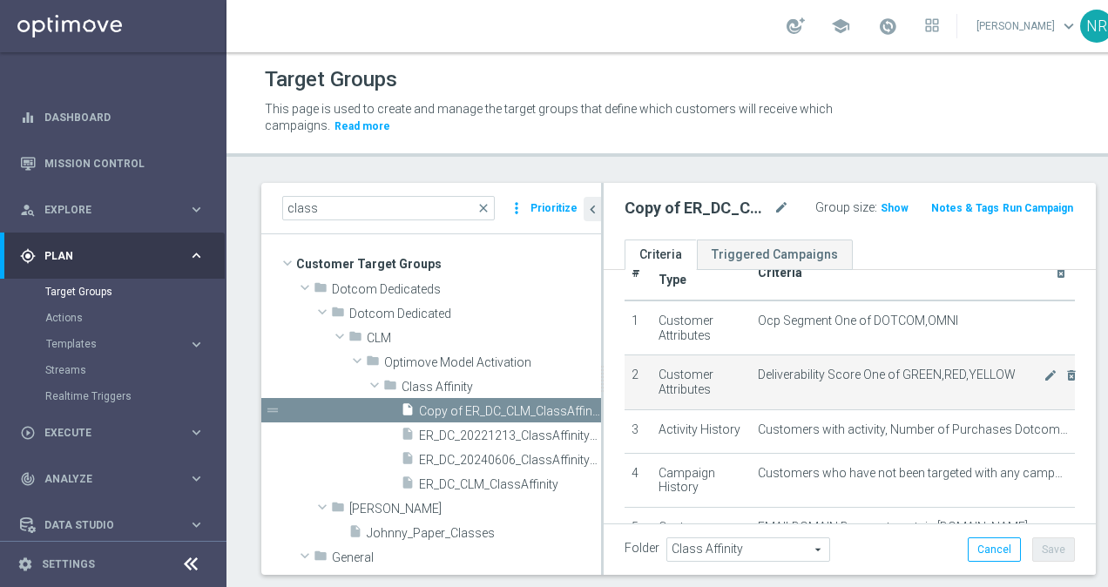
scroll to position [38, 0]
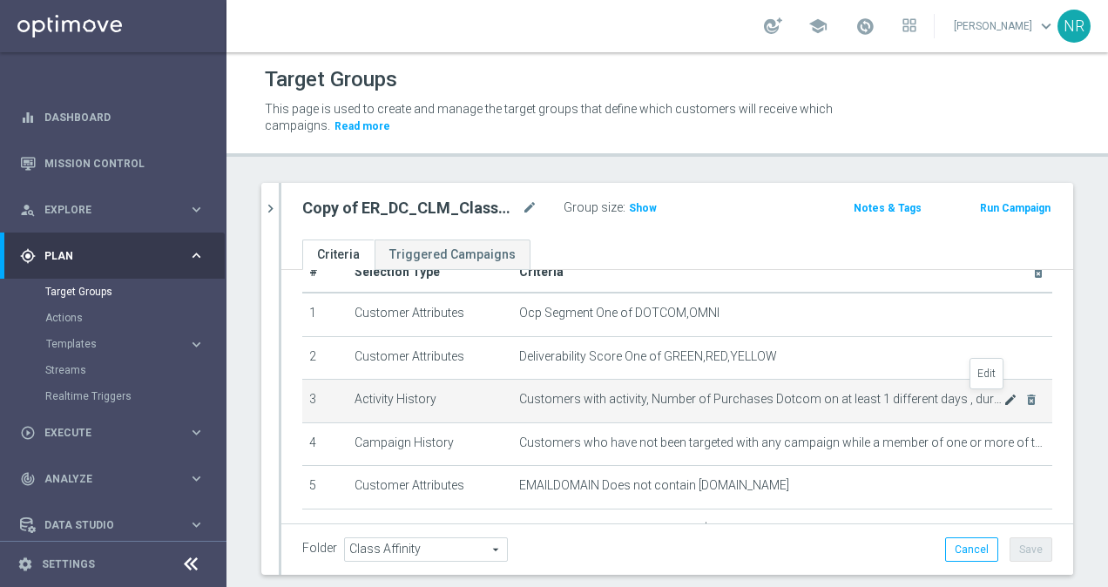
click at [1003, 401] on icon "mode_edit" at bounding box center [1010, 400] width 14 height 14
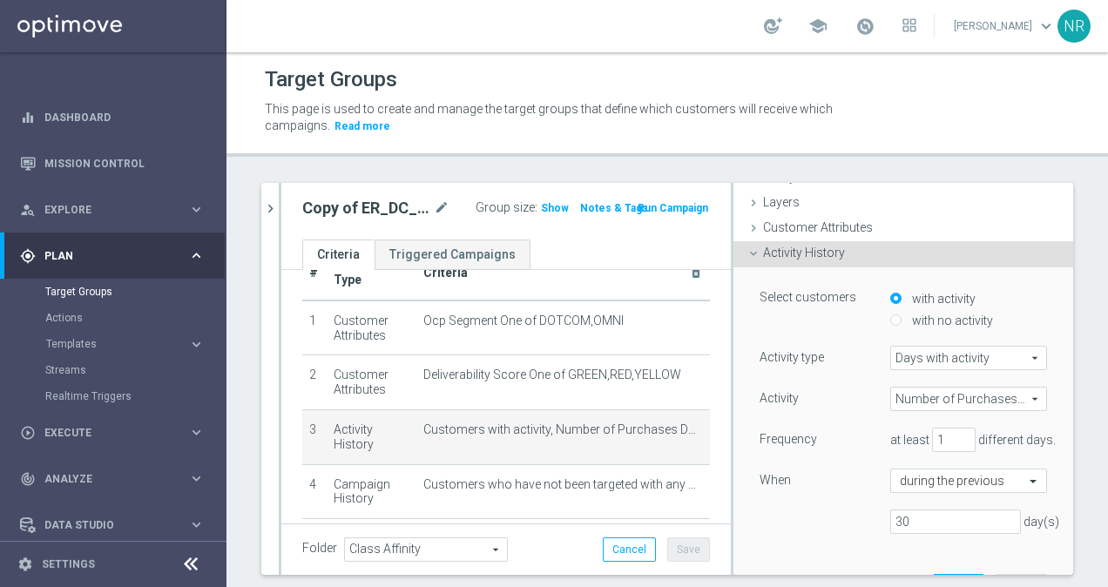
scroll to position [87, 0]
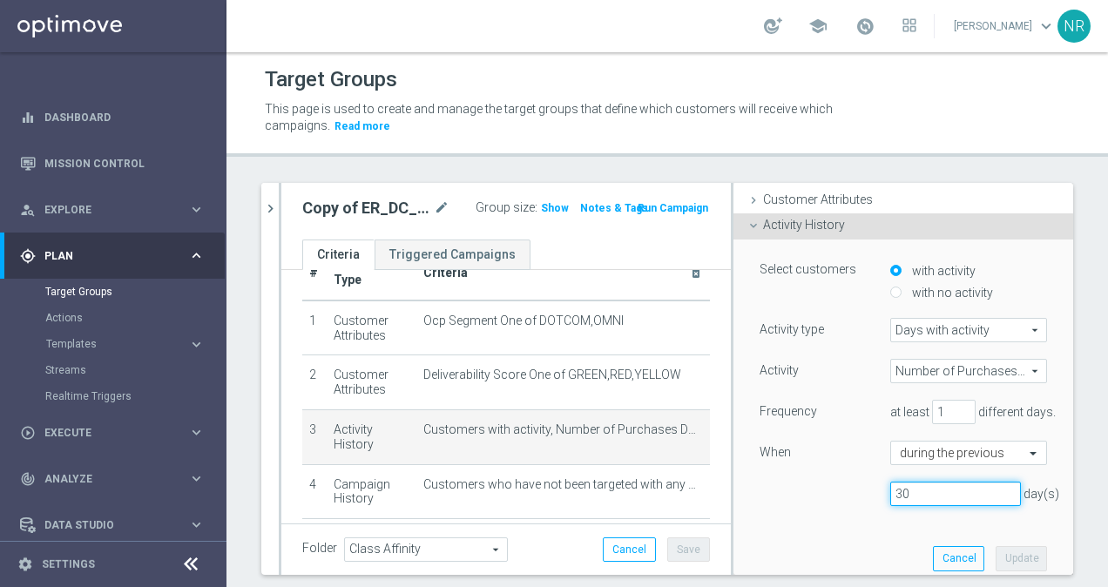
drag, startPoint x: 909, startPoint y: 493, endPoint x: 869, endPoint y: 492, distance: 39.2
click at [877, 492] on div "30 day(s)" at bounding box center [955, 494] width 157 height 24
type input "7"
click at [1005, 552] on button "Update" at bounding box center [1021, 558] width 51 height 24
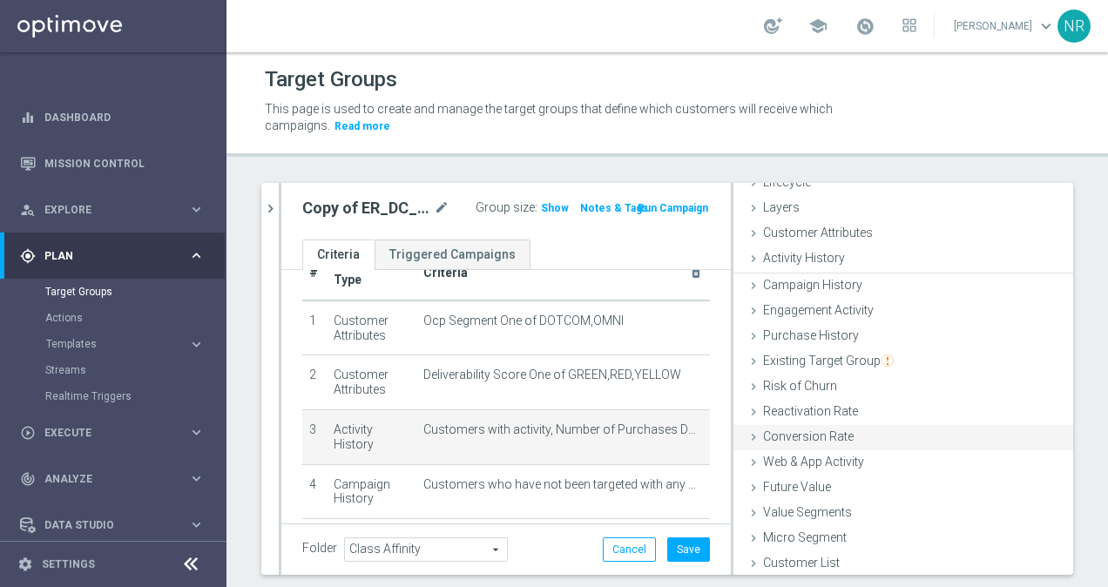
scroll to position [54, 0]
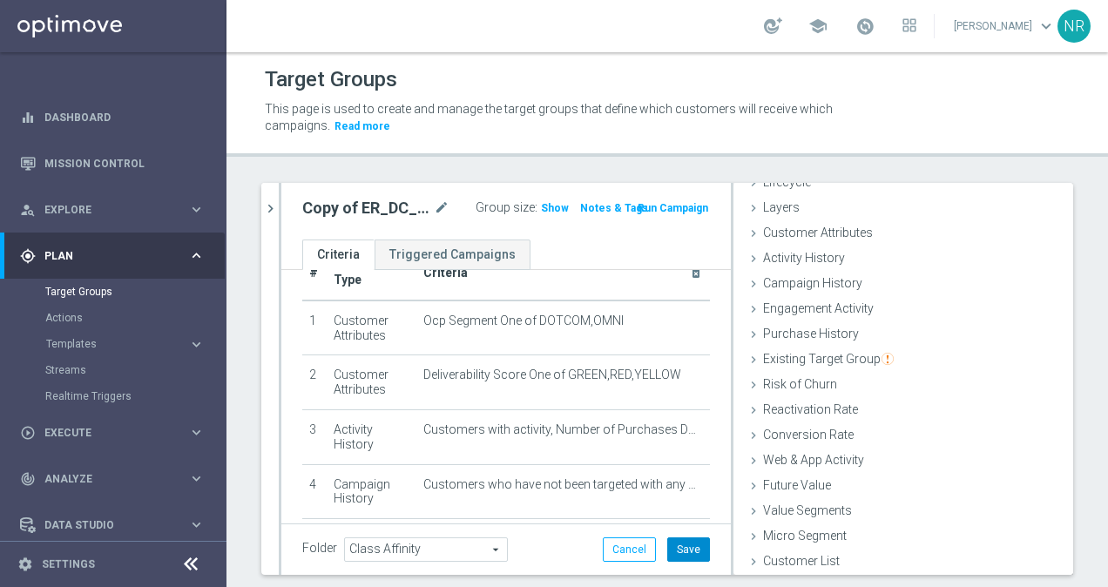
click at [678, 544] on button "Save" at bounding box center [688, 549] width 43 height 24
click at [596, 544] on button "Cancel" at bounding box center [610, 549] width 53 height 24
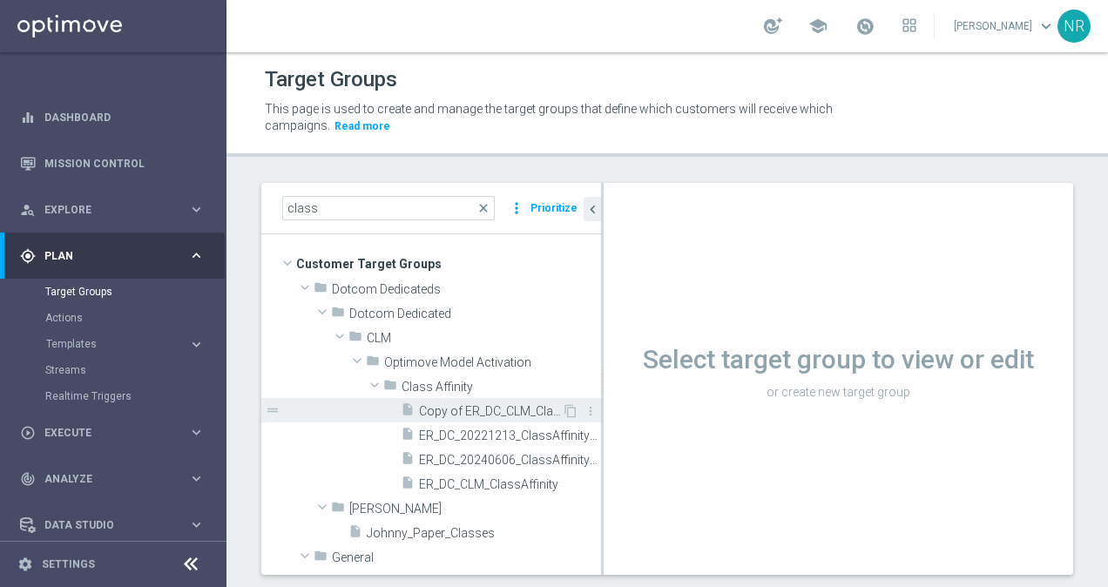
click at [505, 406] on span "Copy of ER_DC_CLM_ClassAffinity" at bounding box center [490, 411] width 143 height 15
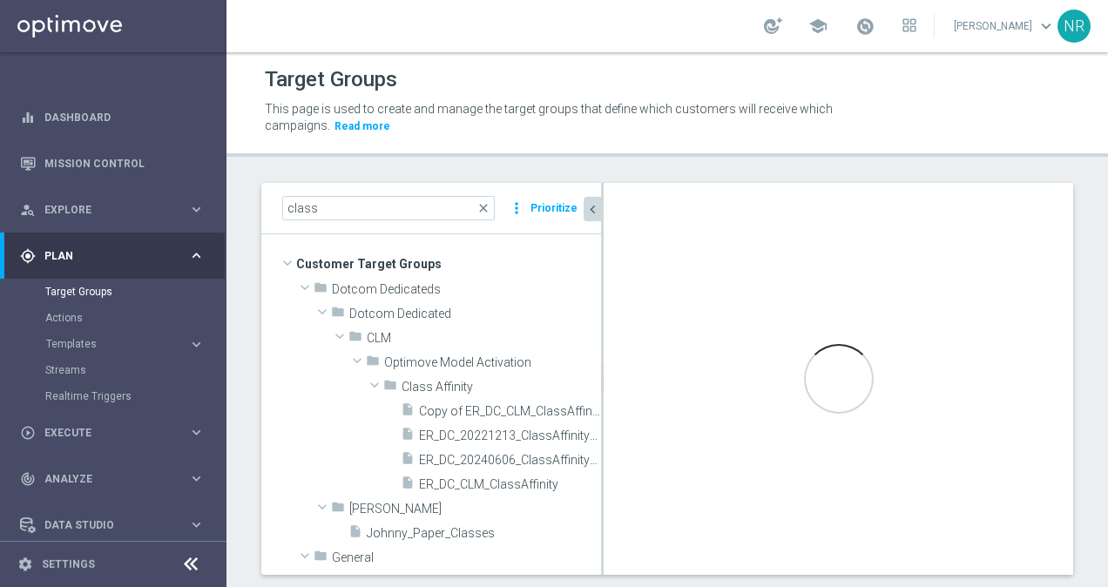
click at [590, 199] on button "chevron_left" at bounding box center [592, 209] width 17 height 24
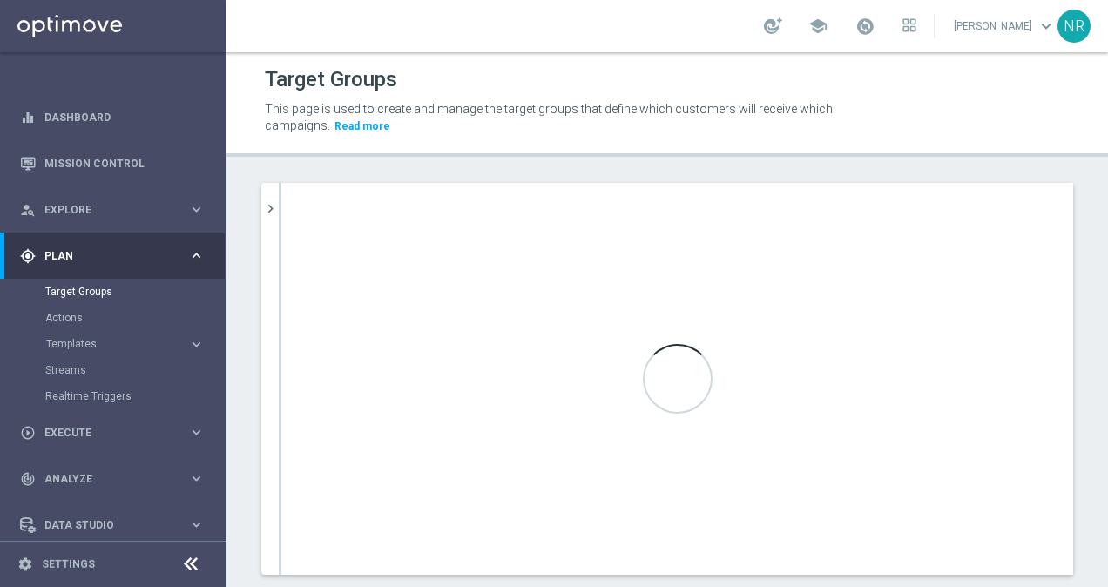
click at [280, 213] on div at bounding box center [280, 379] width 3 height 392
click at [274, 206] on icon "chevron_right" at bounding box center [270, 208] width 17 height 17
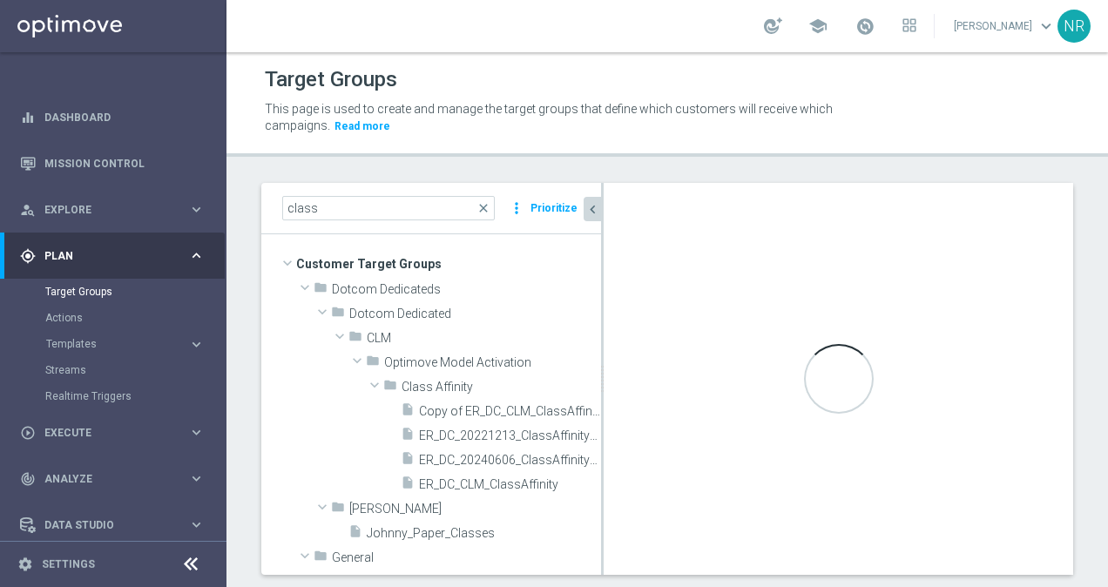
click at [589, 216] on icon "chevron_left" at bounding box center [592, 209] width 17 height 17
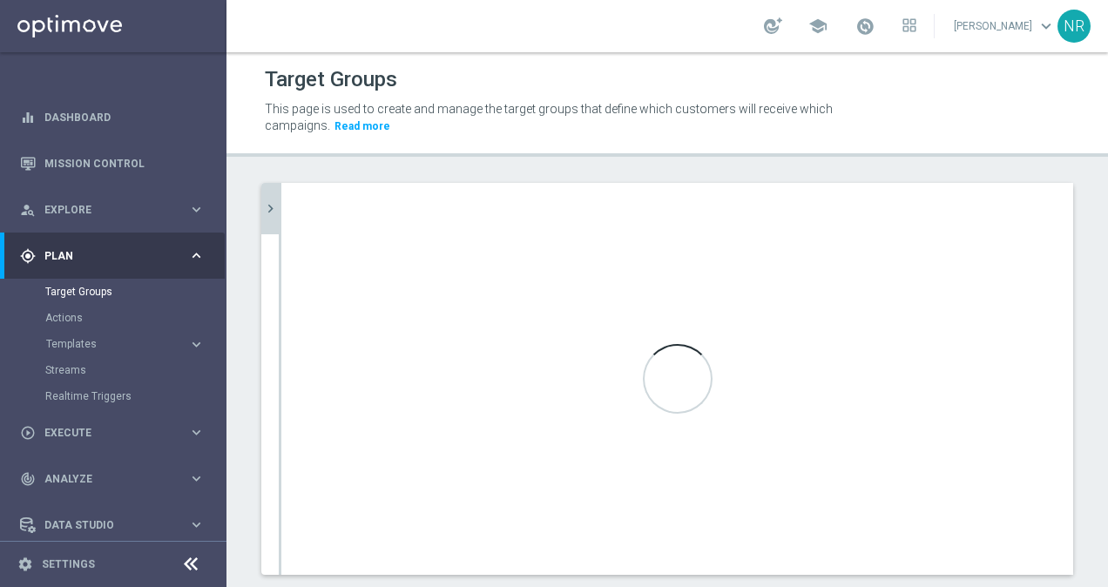
click at [270, 205] on icon "chevron_right" at bounding box center [270, 208] width 17 height 17
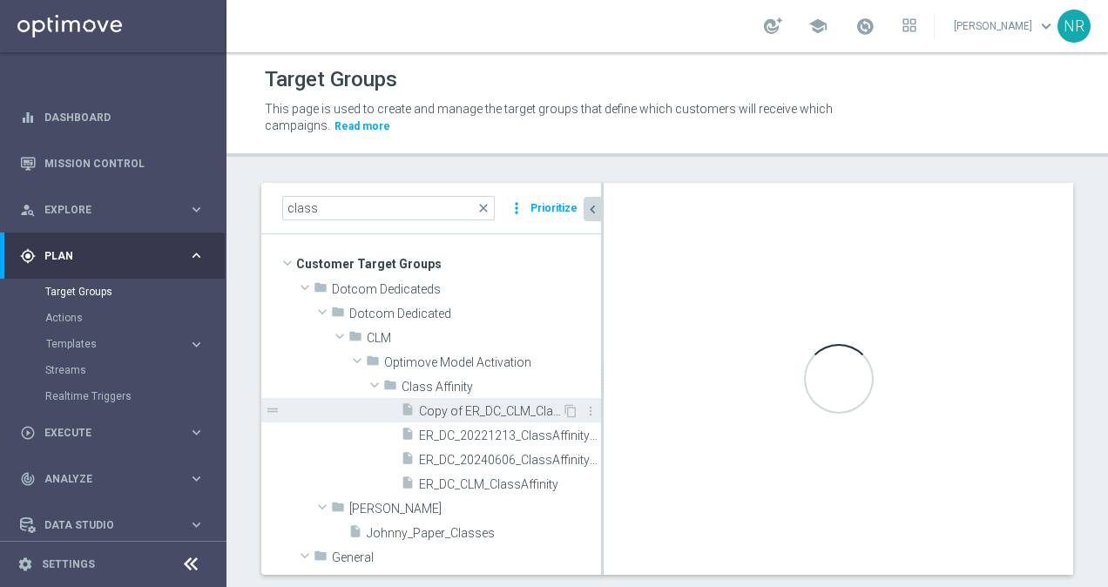
click at [517, 407] on span "Copy of ER_DC_CLM_ClassAffinity" at bounding box center [490, 411] width 143 height 15
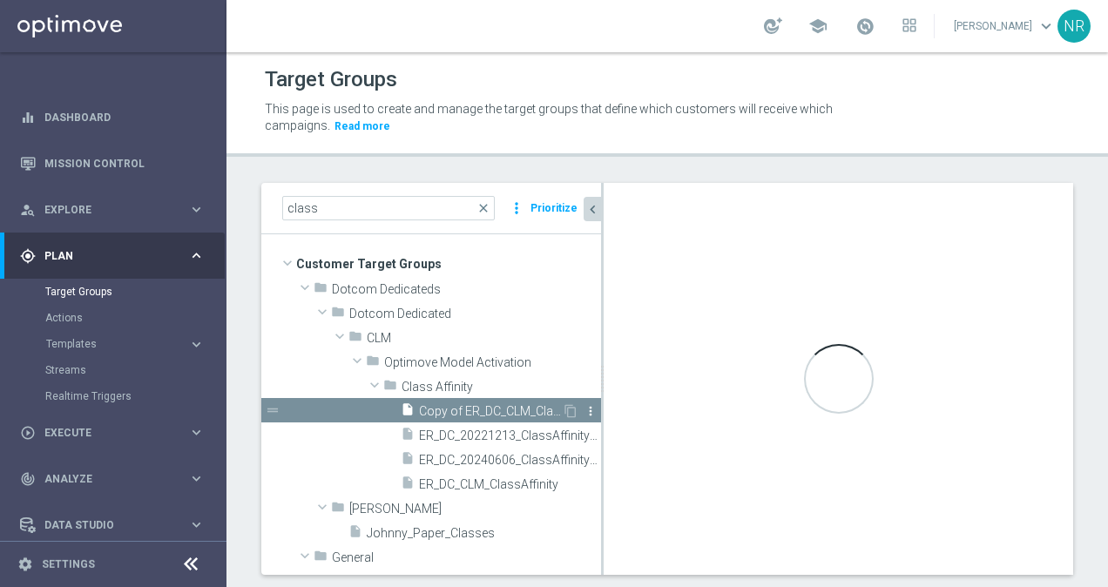
click at [584, 409] on icon "more_vert" at bounding box center [591, 411] width 14 height 14
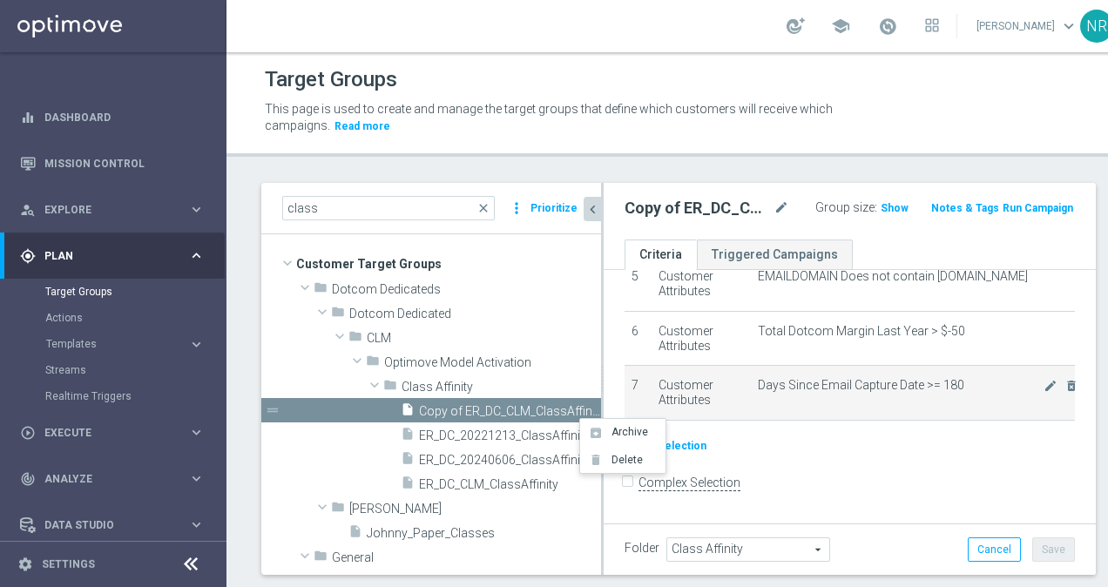
scroll to position [299, 0]
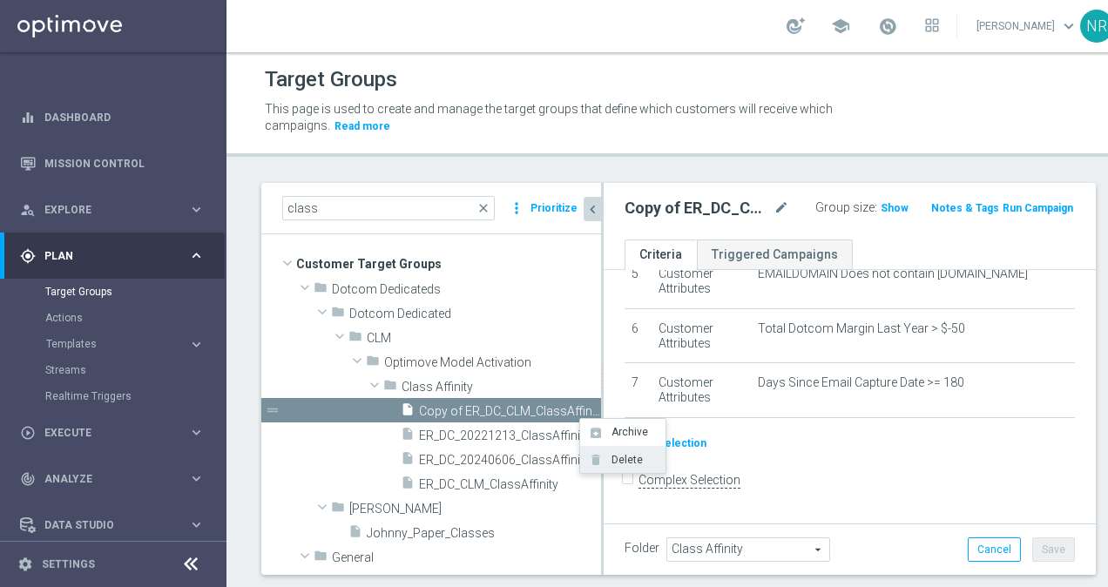
click at [618, 460] on span "Delete" at bounding box center [623, 460] width 37 height 12
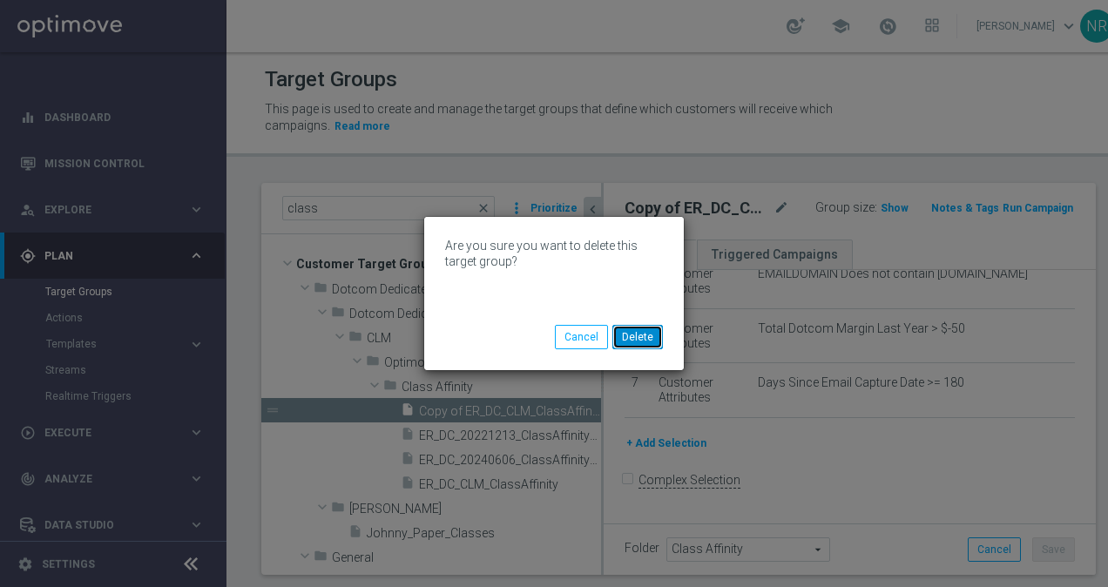
click at [638, 340] on button "Delete" at bounding box center [637, 337] width 51 height 24
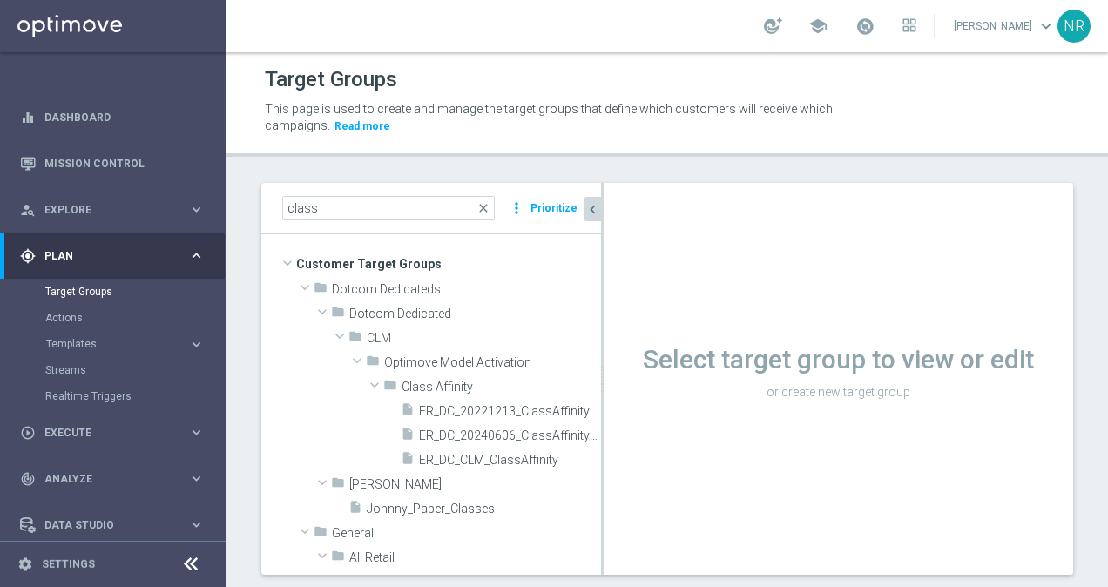
click at [591, 207] on icon "chevron_left" at bounding box center [592, 209] width 17 height 17
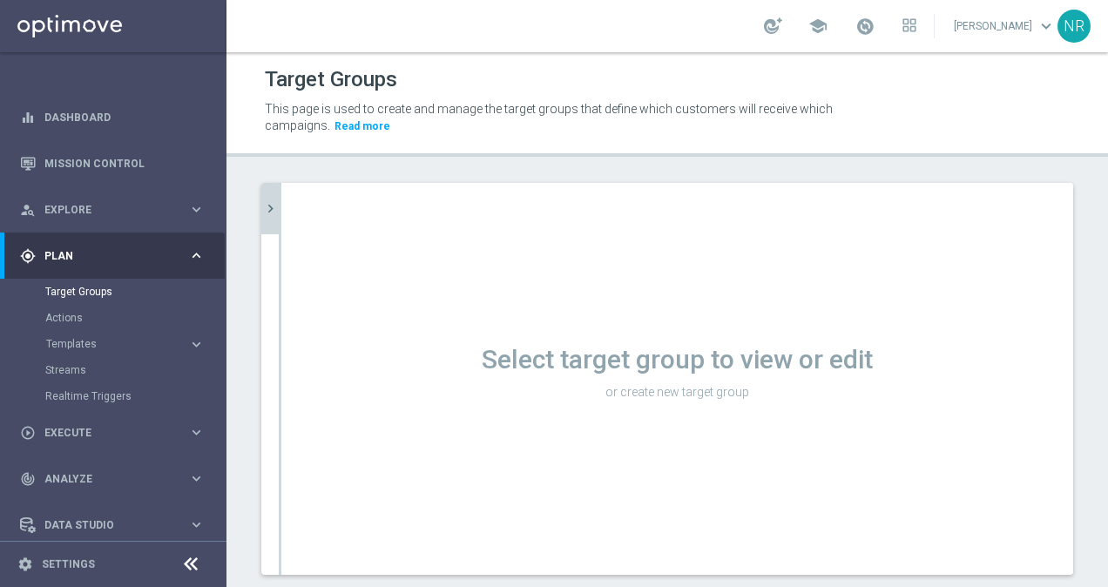
click at [270, 195] on button "chevron_right" at bounding box center [269, 208] width 17 height 51
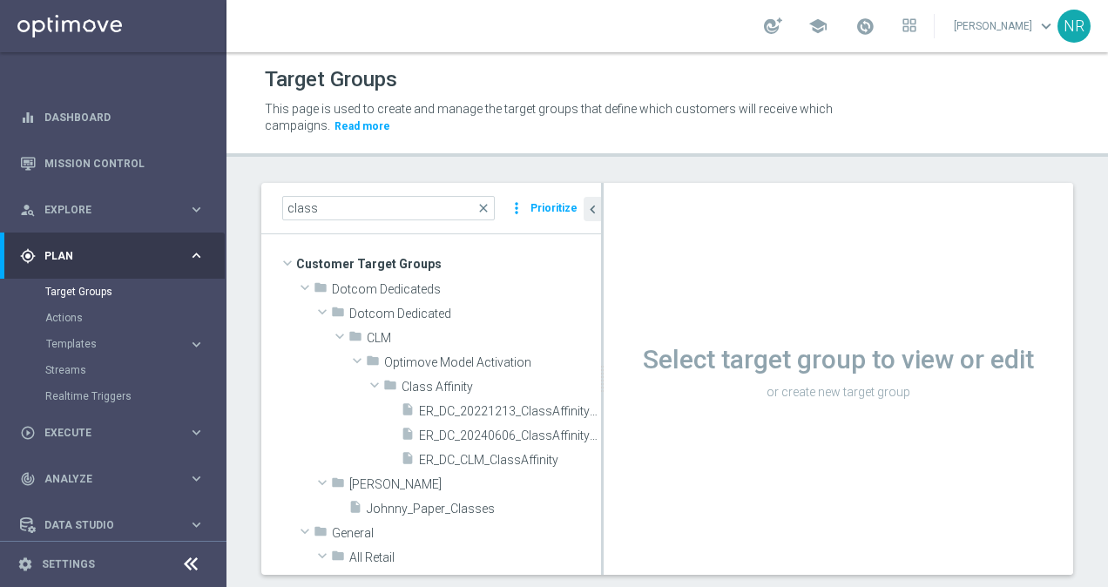
click at [676, 170] on div "Target Groups This page is used to create and manage the target groups that def…" at bounding box center [667, 319] width 882 height 535
click at [462, 449] on div "insert_drive_file ER_DC_CLM_ClassAffinity" at bounding box center [480, 459] width 159 height 24
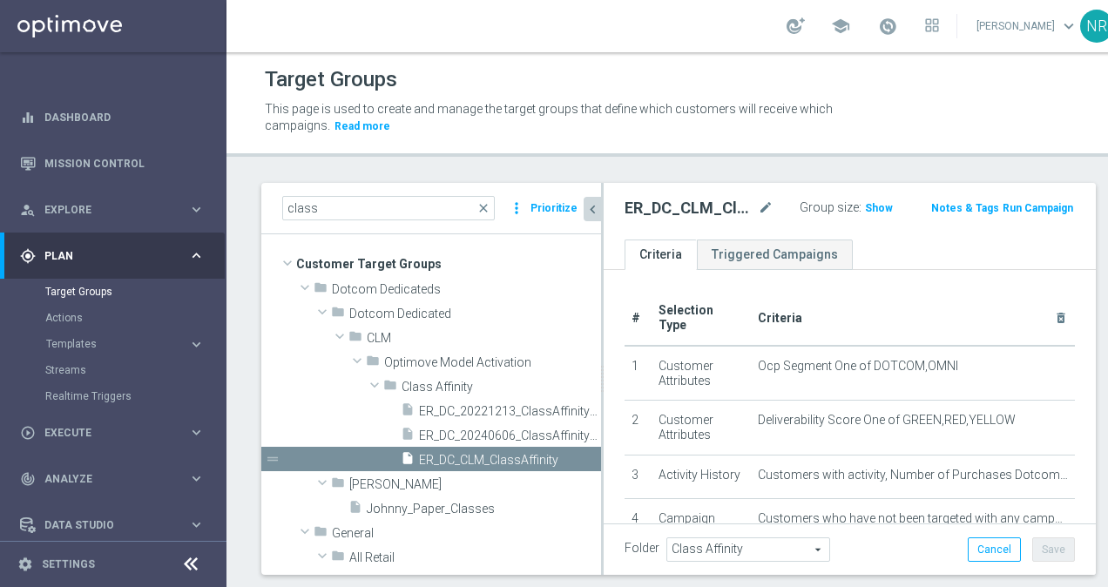
click at [588, 202] on icon "chevron_left" at bounding box center [592, 209] width 17 height 17
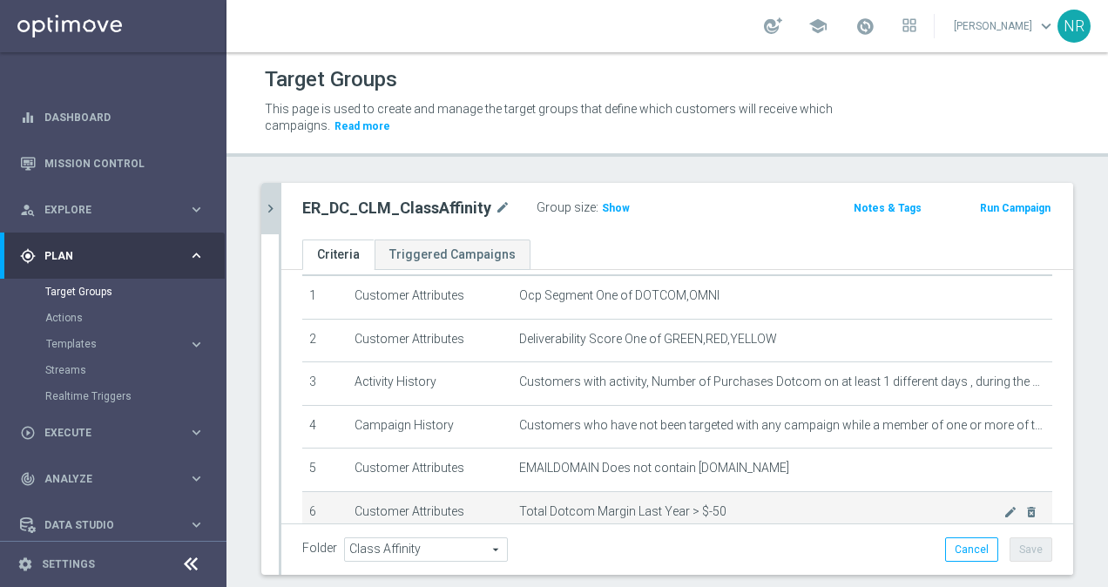
scroll to position [29, 0]
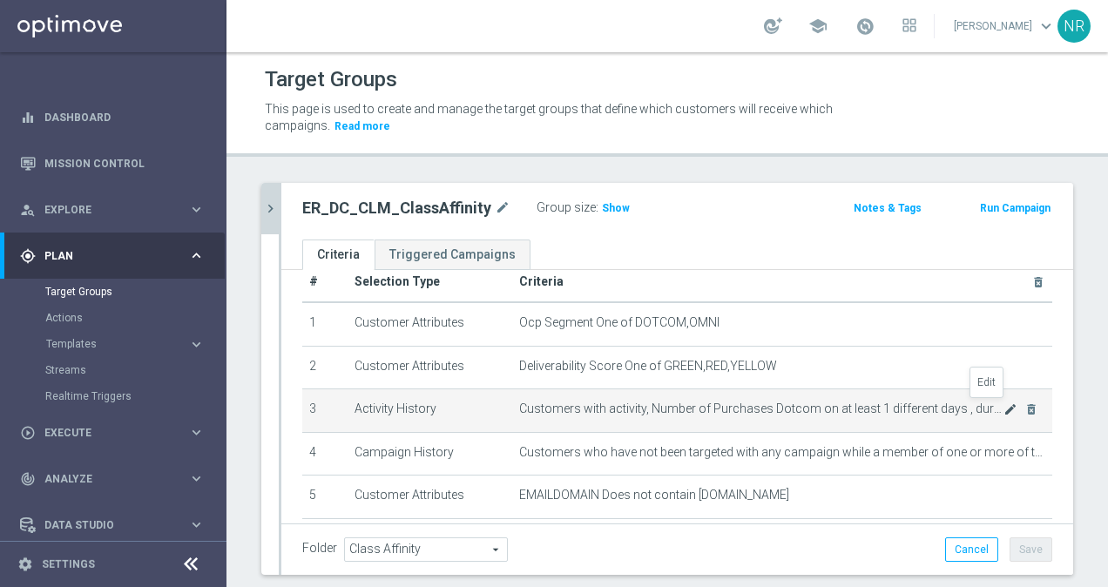
click at [1003, 410] on icon "mode_edit" at bounding box center [1010, 409] width 14 height 14
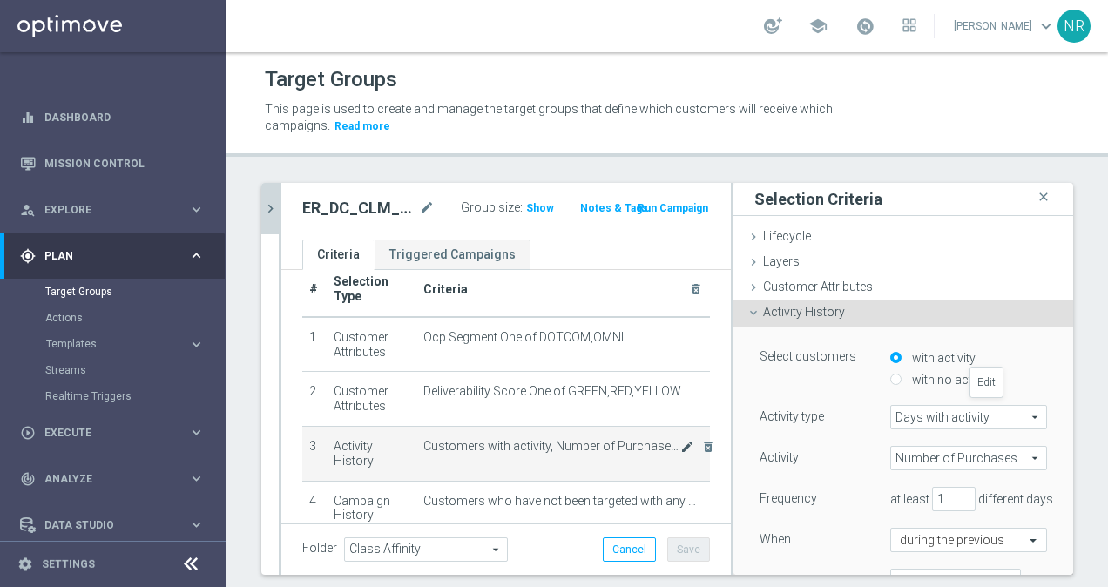
scroll to position [37, 0]
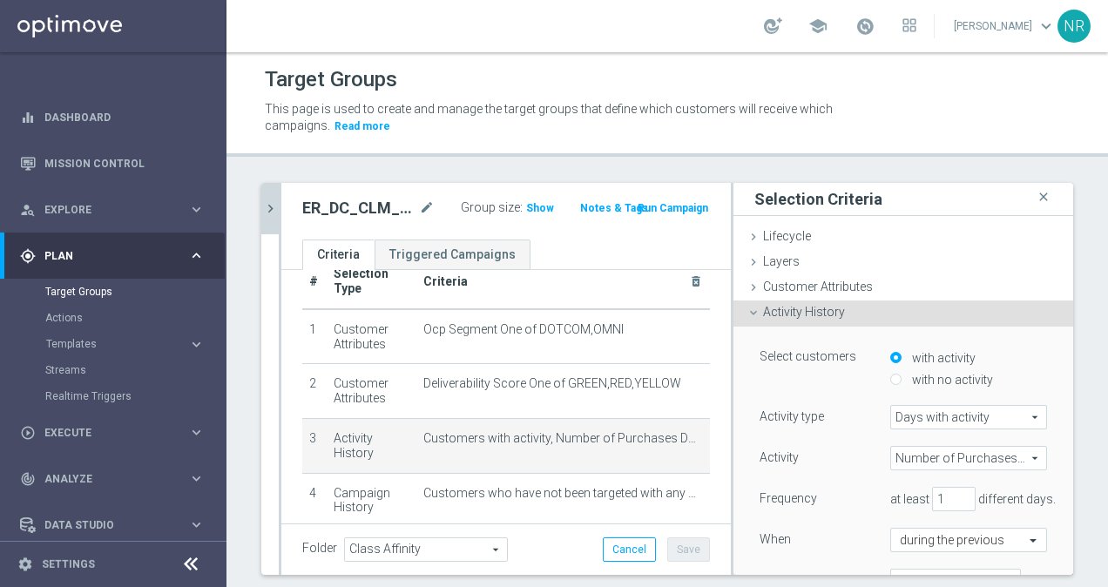
click at [654, 157] on div "Target Groups This page is used to create and manage the target groups that def…" at bounding box center [667, 319] width 882 height 535
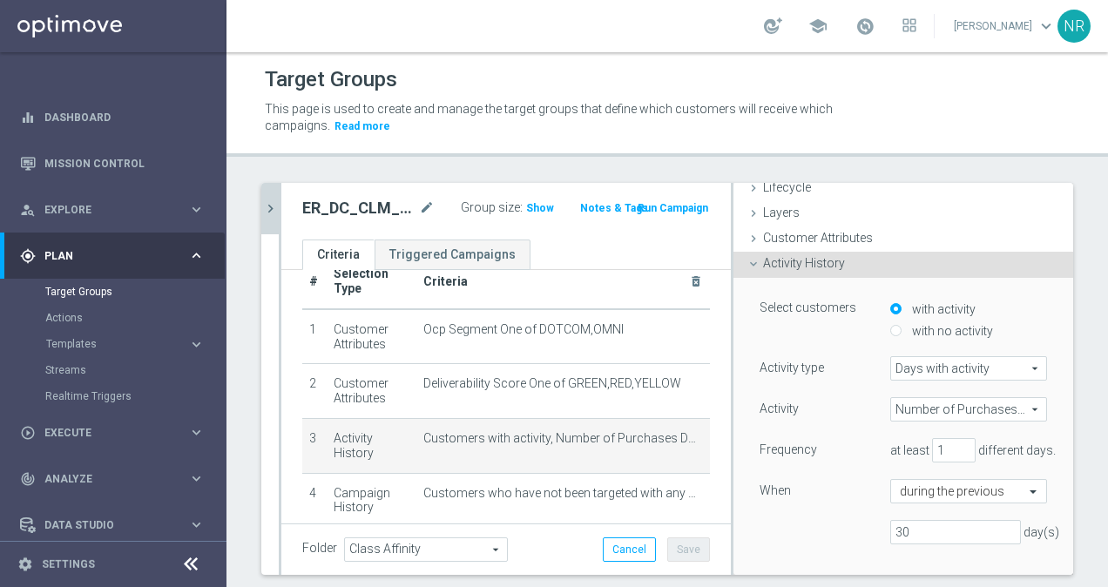
scroll to position [87, 0]
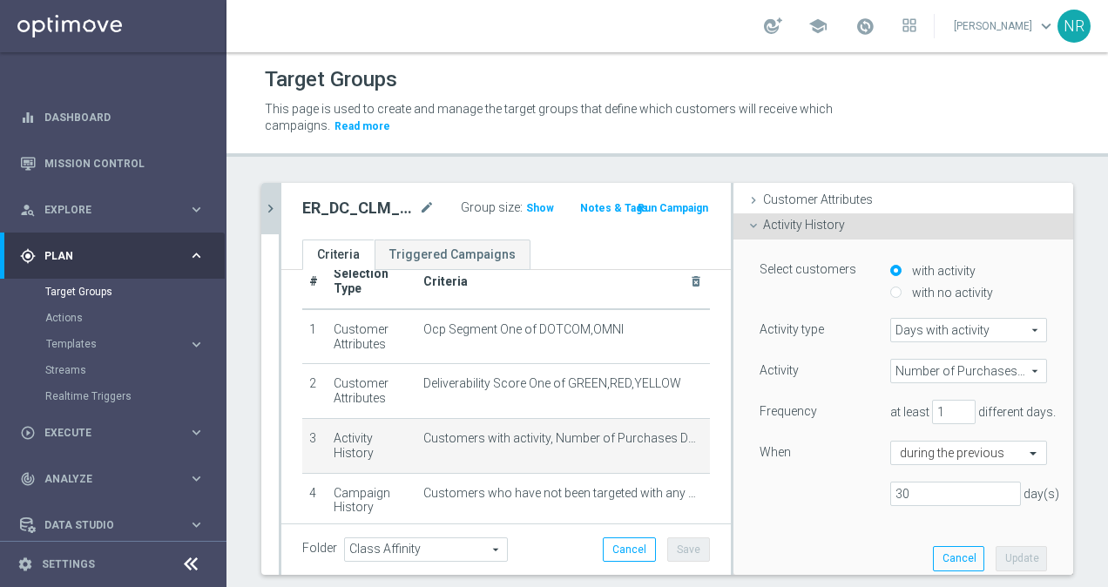
click at [986, 368] on span "Number of Purchases Dotcom" at bounding box center [968, 371] width 155 height 23
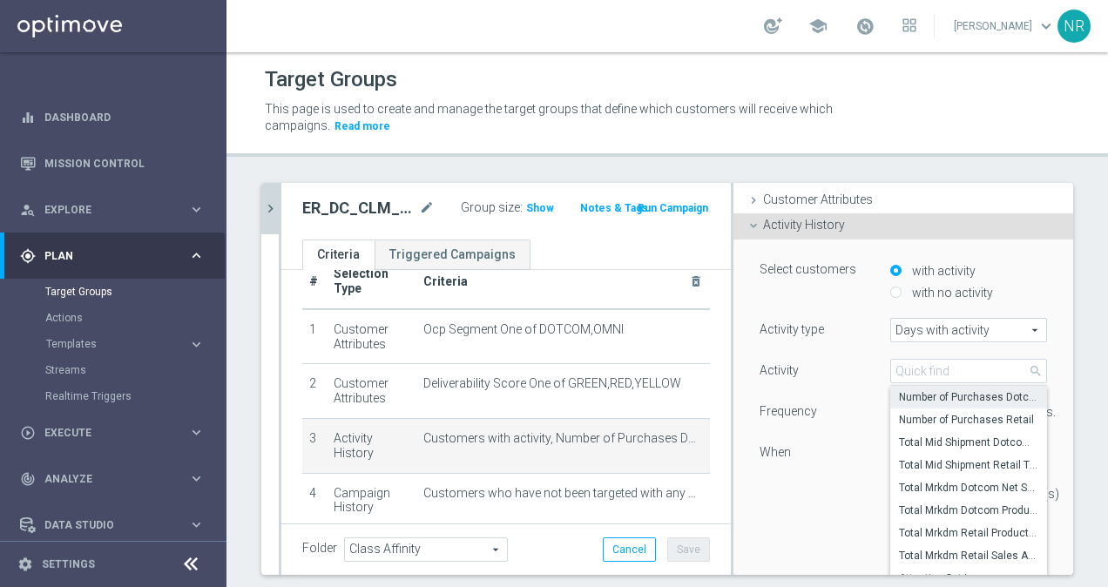
click at [1028, 283] on div "with activity with no activity" at bounding box center [968, 283] width 183 height 44
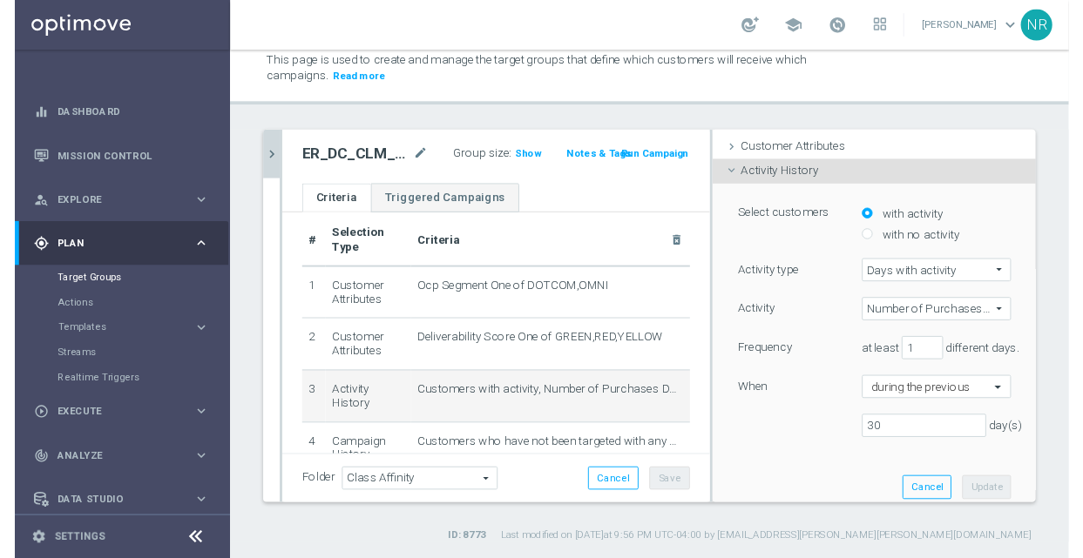
scroll to position [0, 0]
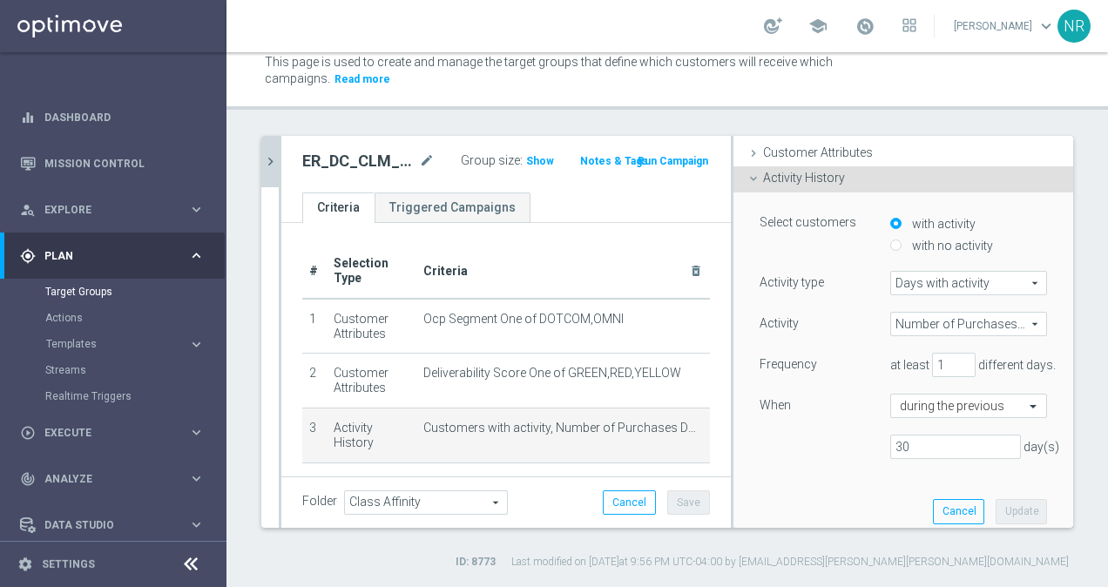
click at [862, 125] on div "Target Groups This page is used to create and manage the target groups that def…" at bounding box center [667, 319] width 882 height 535
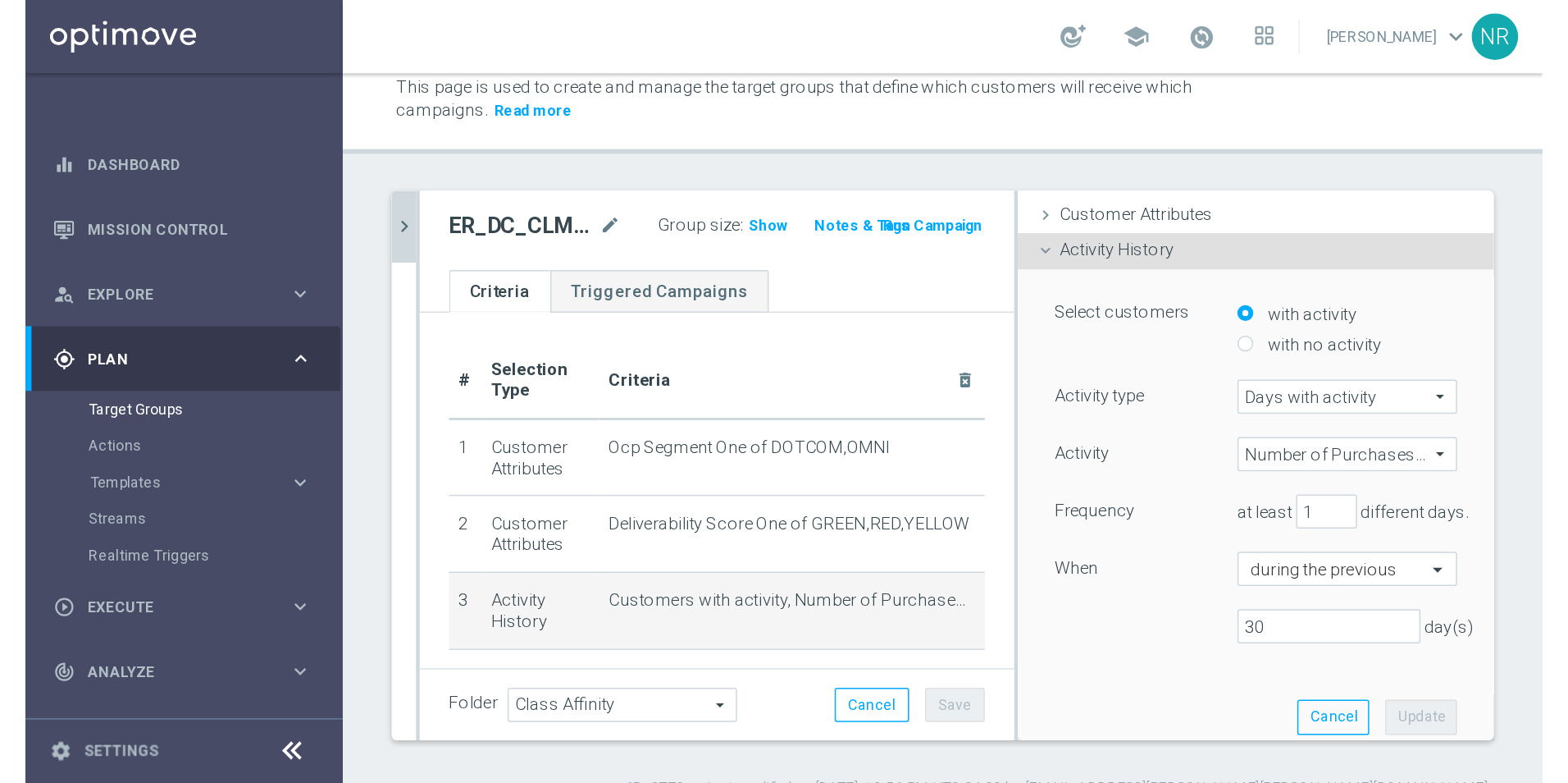
scroll to position [15, 0]
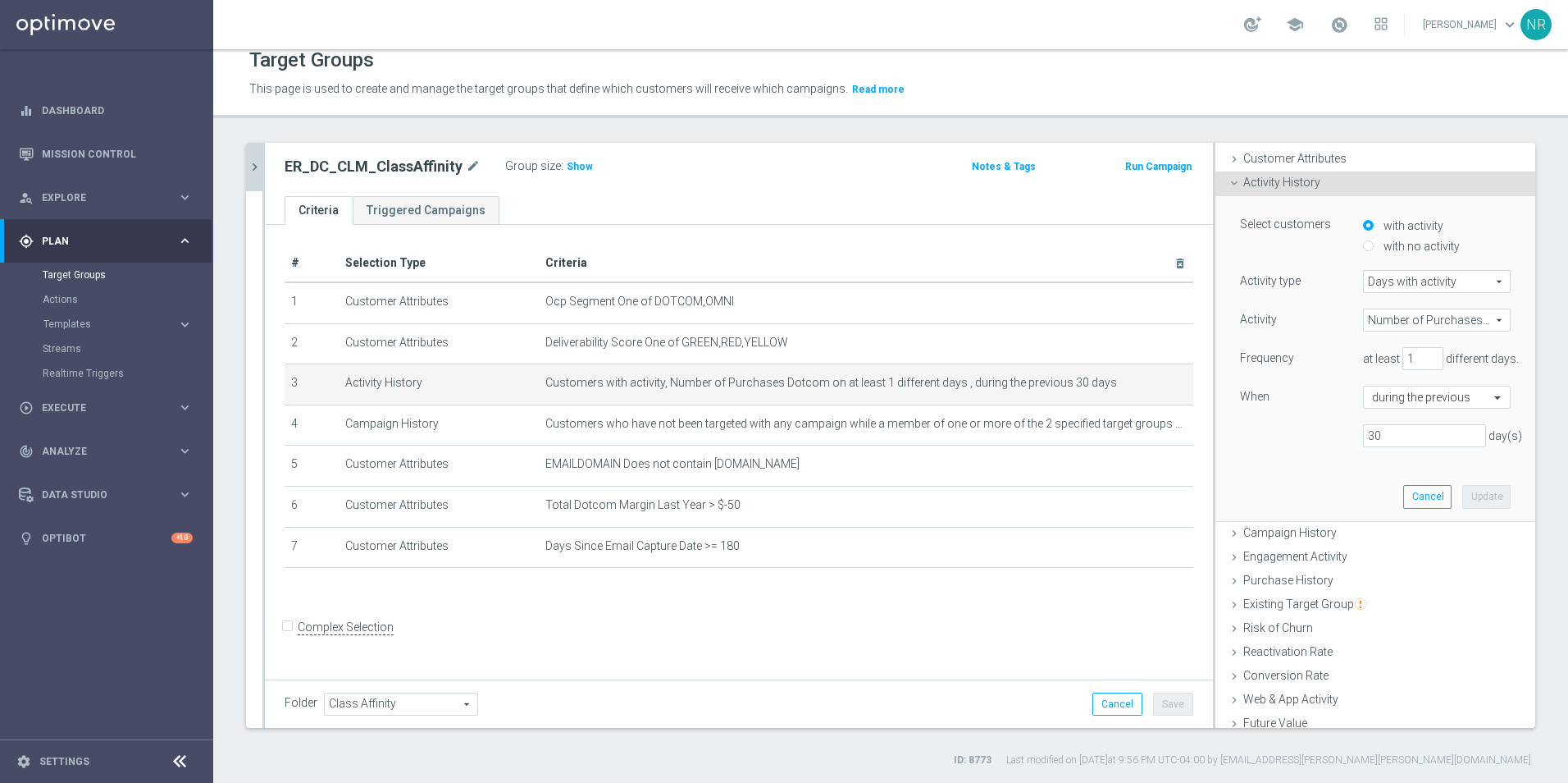
click at [725, 123] on div "Target Groups This page is used to create and manage the target groups that def…" at bounding box center [890, 416] width 1355 height 734
click at [130, 152] on link "Mission Control" at bounding box center [117, 154] width 151 height 43
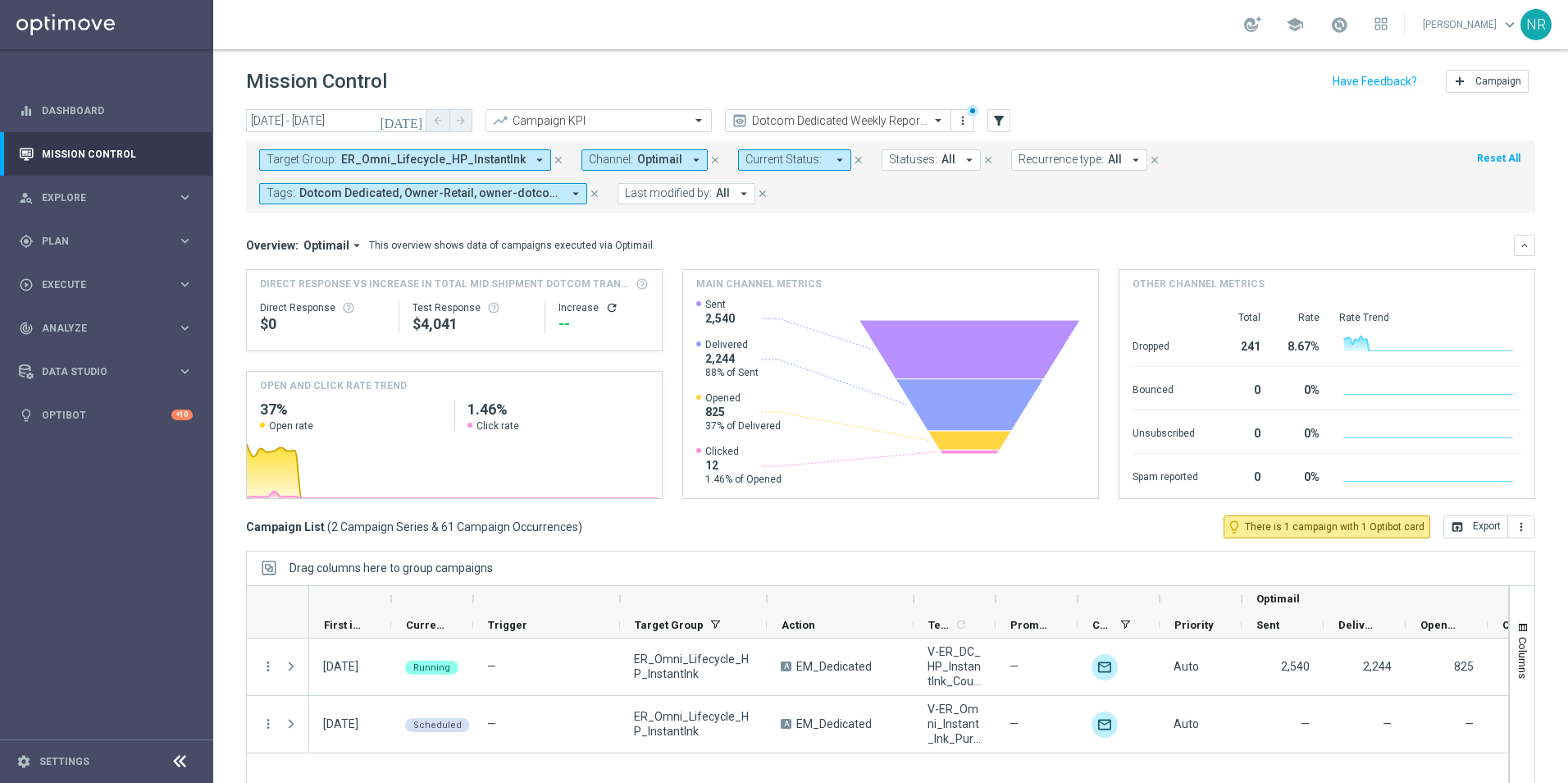
click at [395, 156] on span "ER_Omni_Lifecycle_HP_InstantInk" at bounding box center [433, 159] width 185 height 14
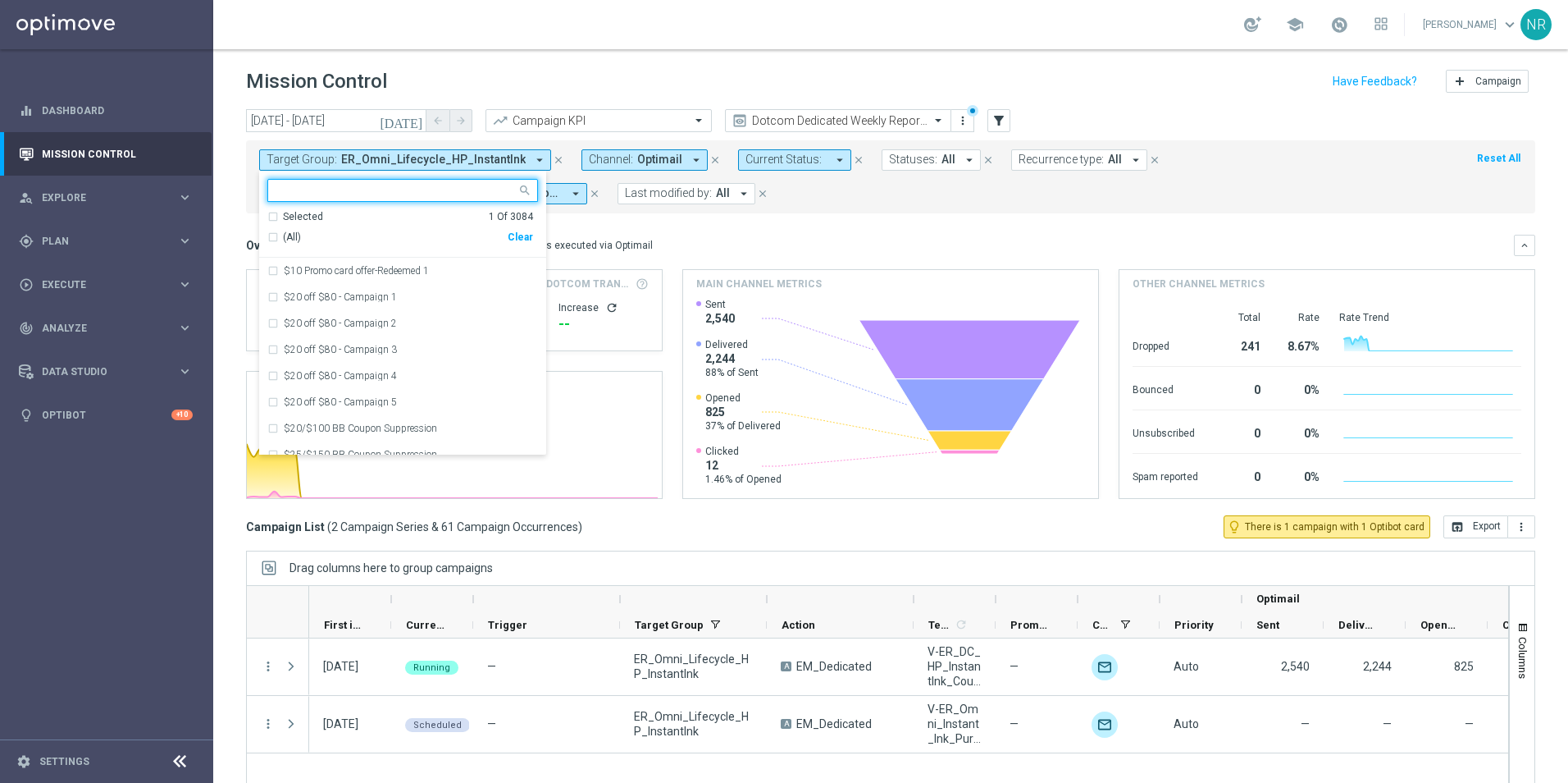
click at [0, 0] on div "Clear" at bounding box center [0, 0] width 0 height 0
click at [411, 192] on input "text" at bounding box center [396, 190] width 240 height 14
paste input "Standard_Non-MVC_Recurring_SLP_OMNI_Monthly_Summary"
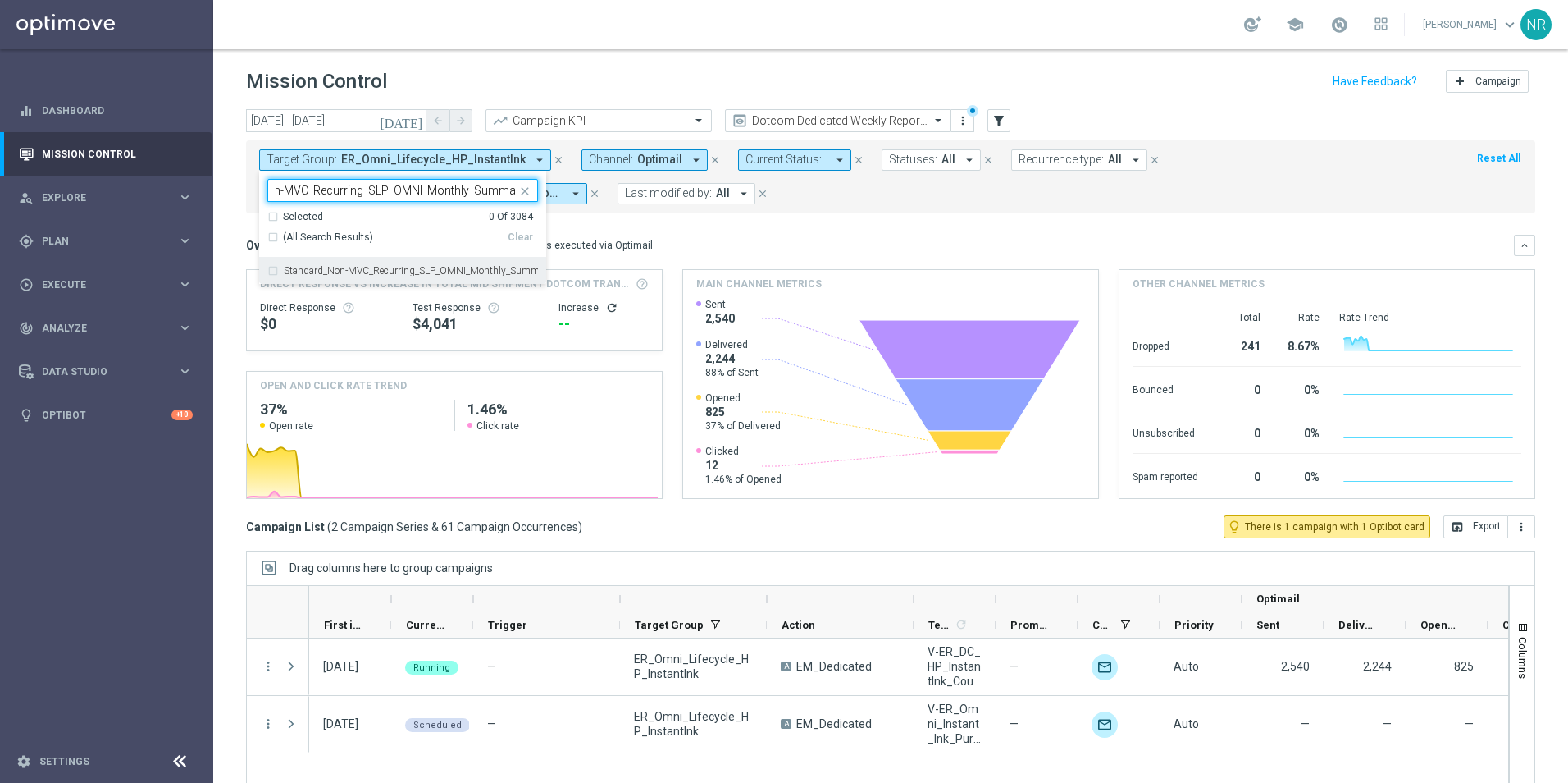
click at [443, 270] on label "Standard_Non-MVC_Recurring_SLP_OMNI_Monthly_Summary" at bounding box center [411, 270] width 254 height 9
type input "Standard_Non-MVC_Recurring_SLP_OMNI_Monthly_Summary"
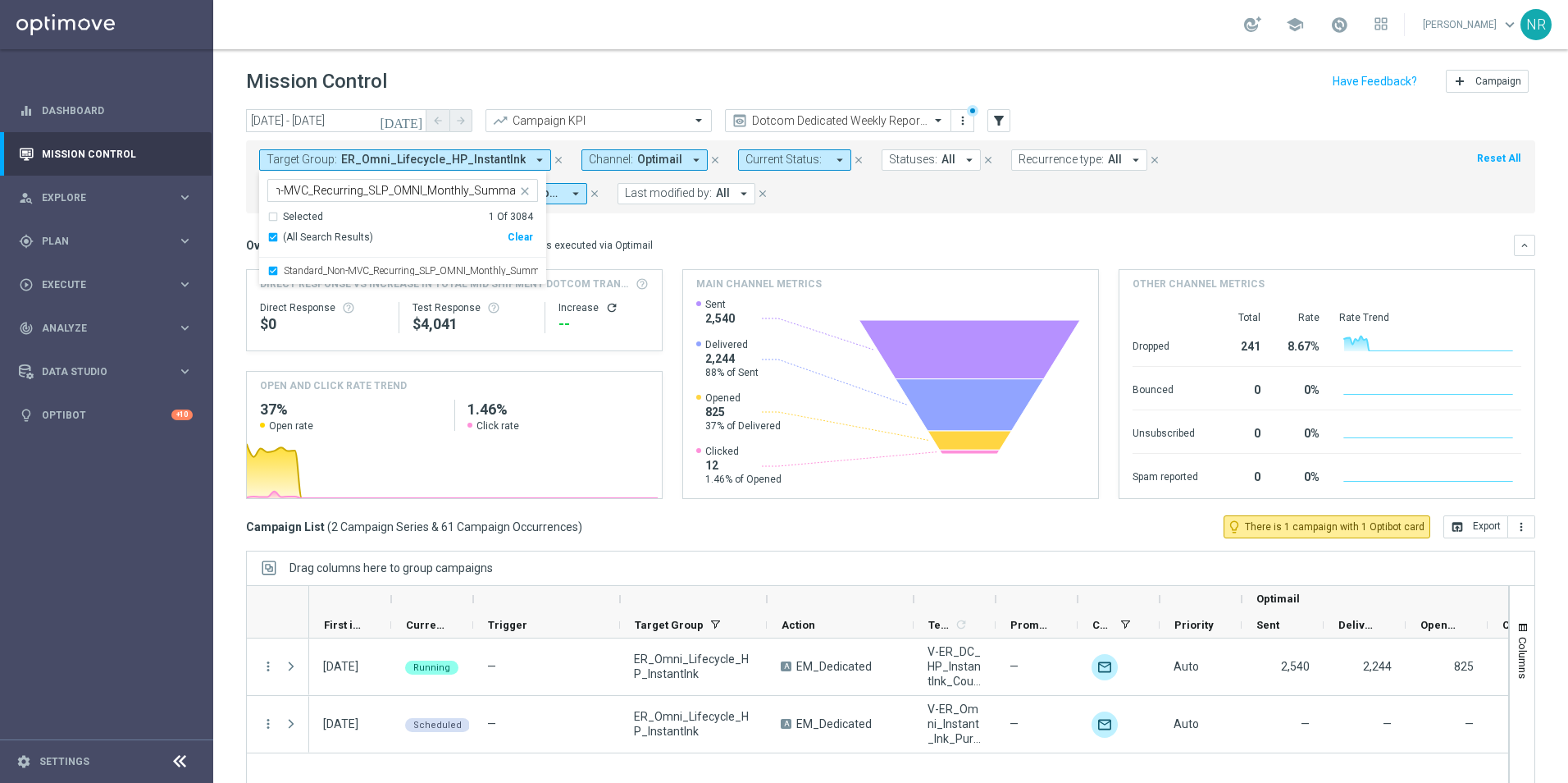
scroll to position [0, 0]
click at [783, 210] on div "Target Group: ER_Omni_Lifecycle_HP_InstantInk arrow_drop_down Standard_Non-MVC_…" at bounding box center [890, 177] width 1289 height 73
